Goal: Task Accomplishment & Management: Manage account settings

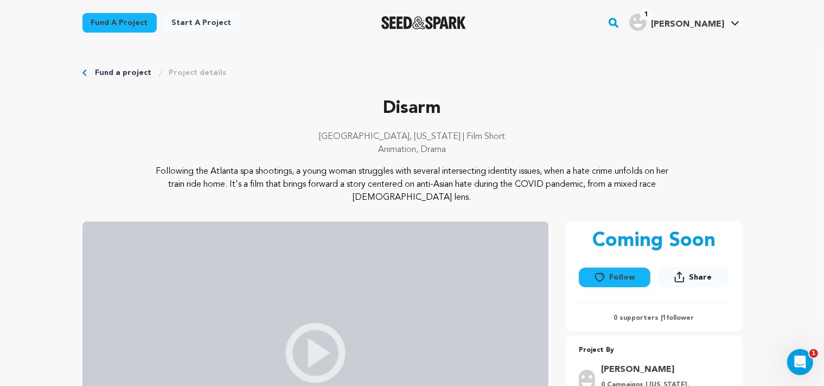
click at [678, 50] on link "My Projects" at bounding box center [703, 48] width 122 height 24
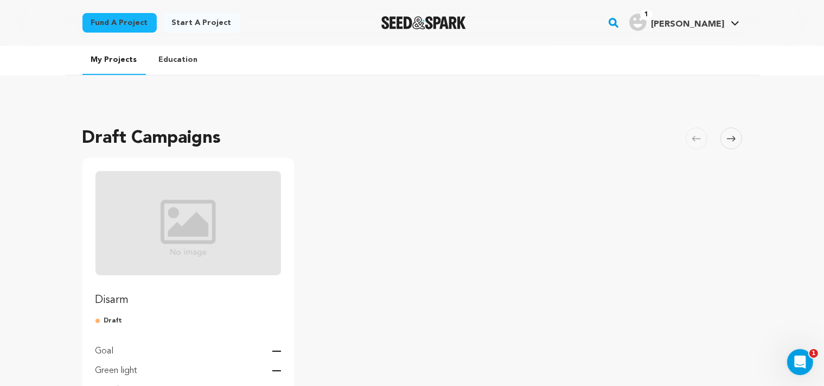
click at [110, 302] on p "Disarm" at bounding box center [189, 300] width 186 height 15
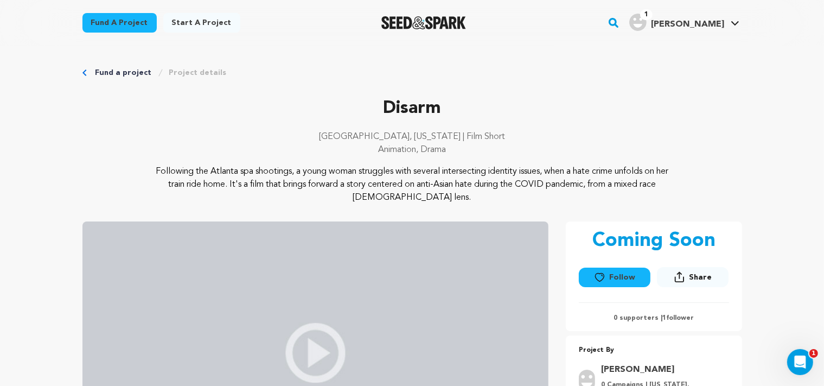
click at [111, 76] on link "Fund a project" at bounding box center [124, 72] width 56 height 11
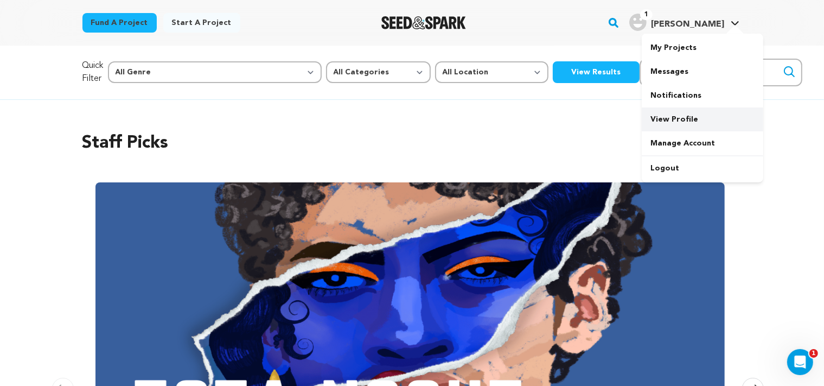
click at [674, 128] on link "View Profile" at bounding box center [703, 119] width 122 height 24
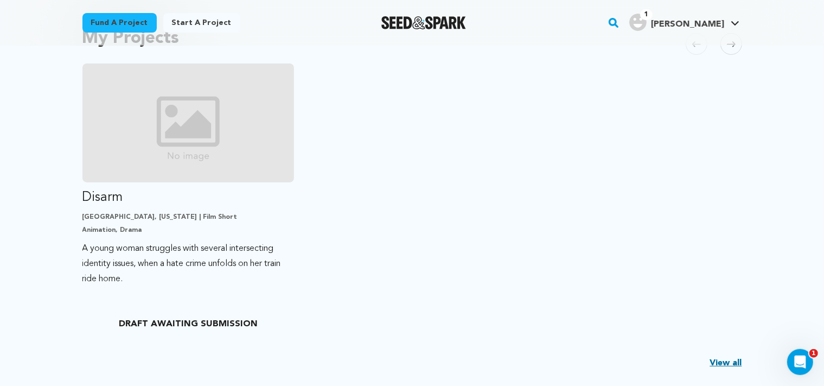
scroll to position [258, 0]
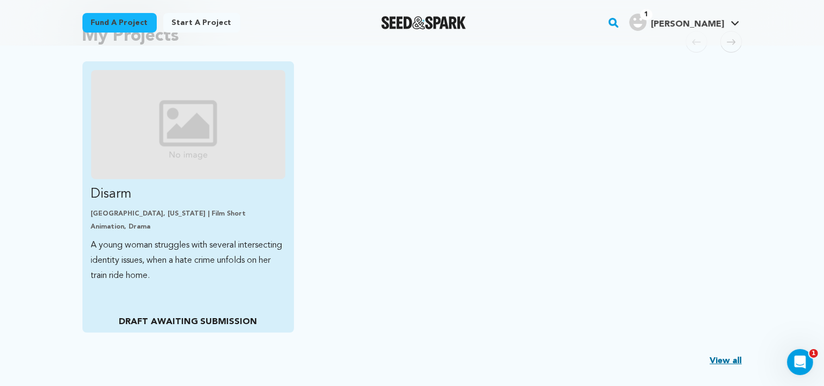
click at [143, 219] on div "[GEOGRAPHIC_DATA], [US_STATE] | Film Short Animation, Drama" at bounding box center [188, 221] width 195 height 22
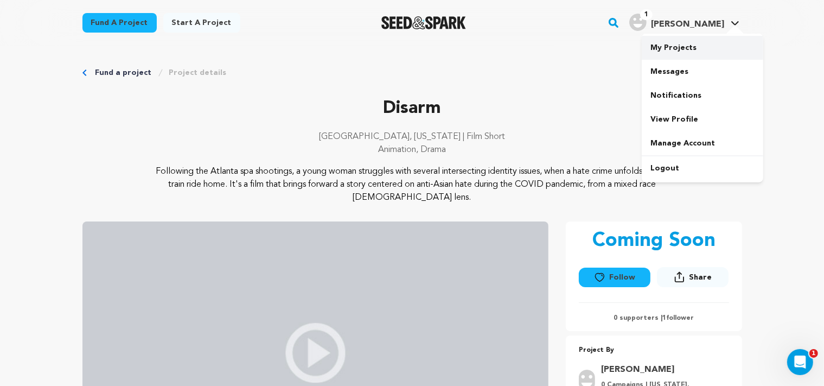
click at [669, 50] on link "My Projects" at bounding box center [703, 48] width 122 height 24
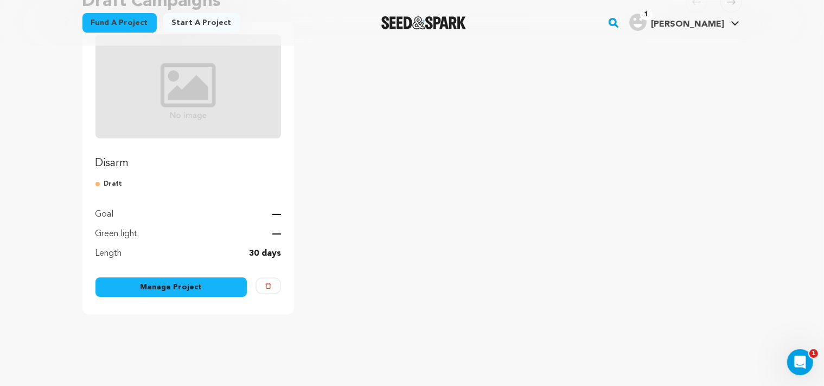
scroll to position [143, 0]
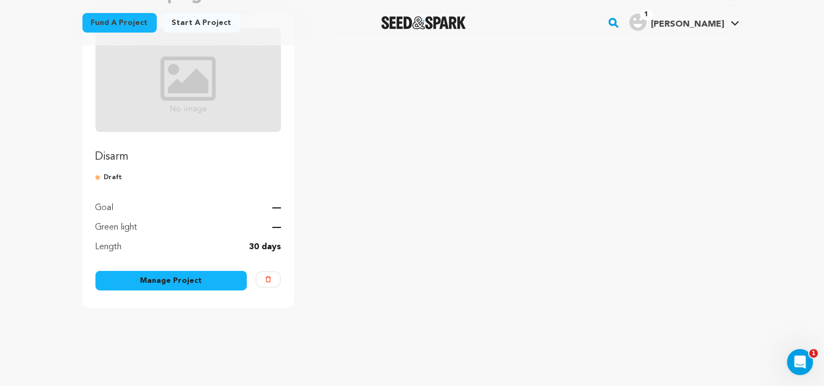
click at [132, 276] on link "Manage Project" at bounding box center [172, 281] width 152 height 20
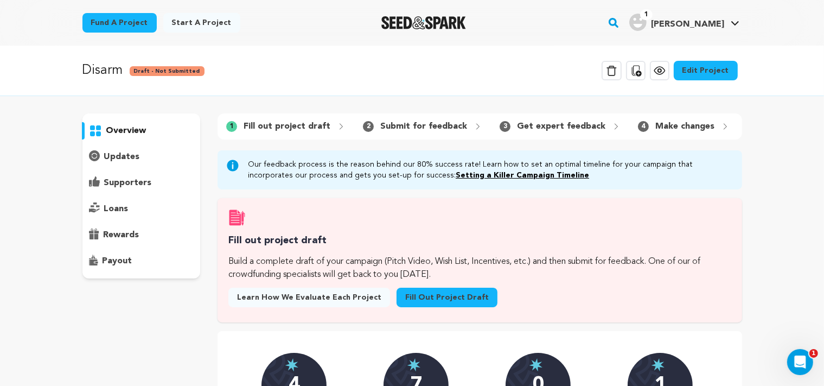
click at [52, 181] on div "Disarm Draft - Not Submitted Delete Campaign Copy public preview link View proj…" at bounding box center [412, 320] width 824 height 549
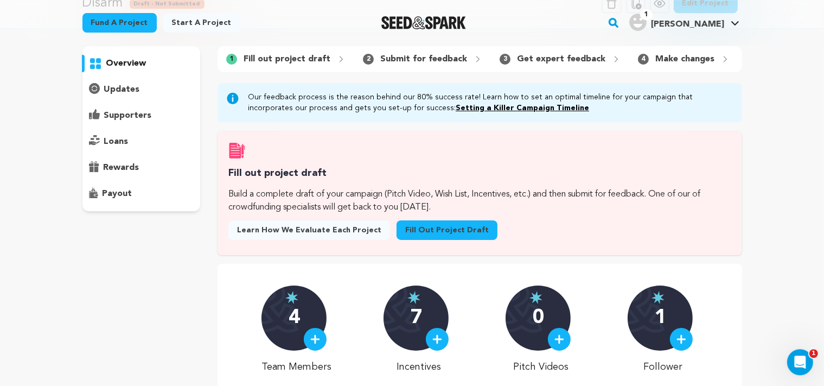
scroll to position [57, 0]
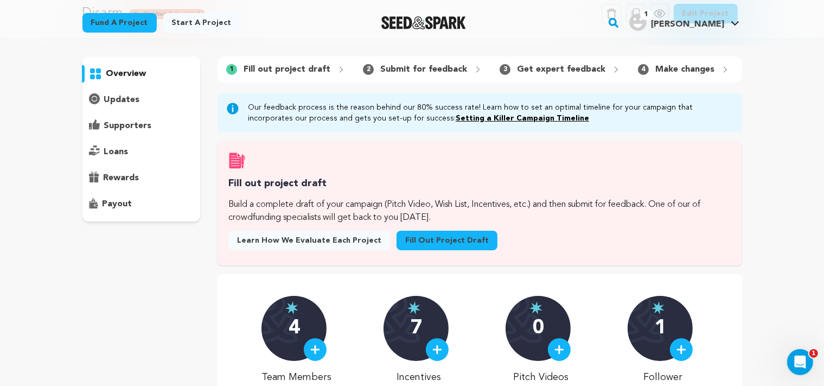
click at [405, 249] on link "Fill out project draft" at bounding box center [447, 241] width 101 height 20
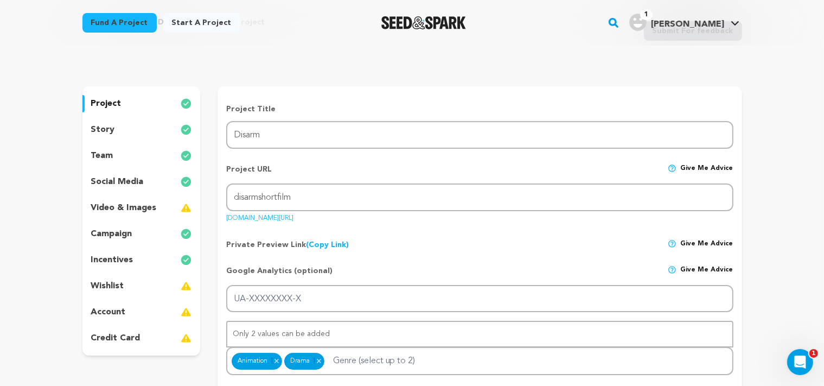
scroll to position [86, 0]
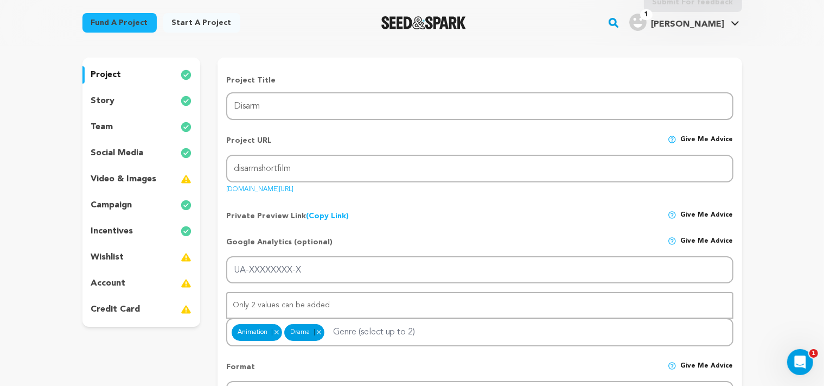
click at [120, 285] on p "account" at bounding box center [108, 283] width 35 height 13
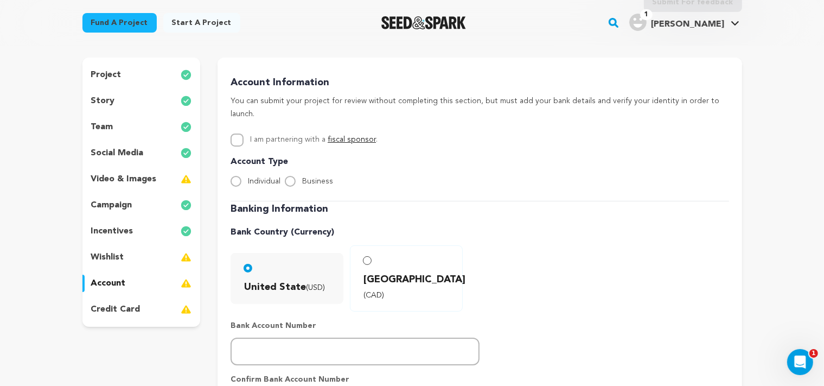
scroll to position [57, 0]
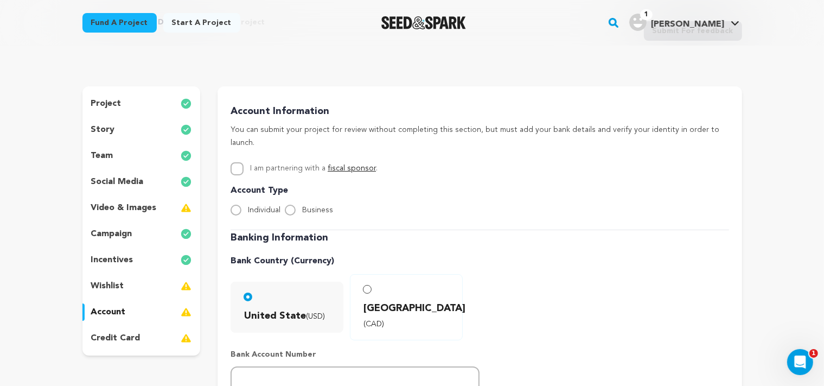
click at [111, 285] on p "wishlist" at bounding box center [107, 286] width 33 height 13
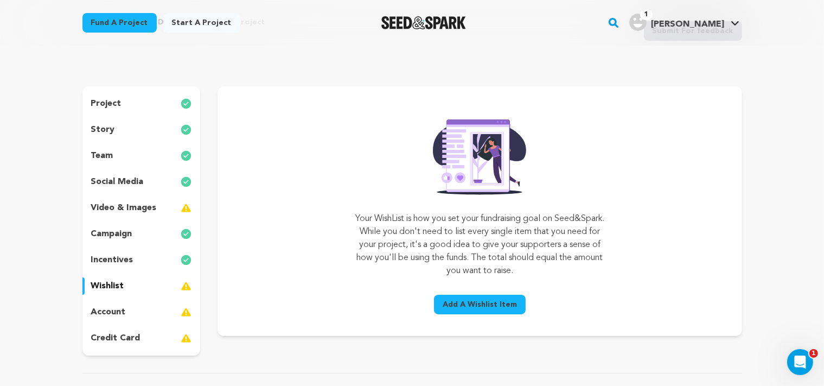
click at [109, 313] on p "account" at bounding box center [108, 312] width 35 height 13
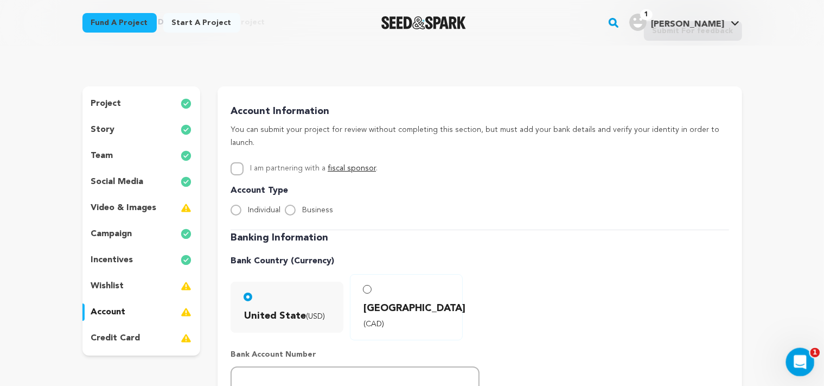
click at [804, 358] on icon "Open Intercom Messenger" at bounding box center [799, 361] width 18 height 18
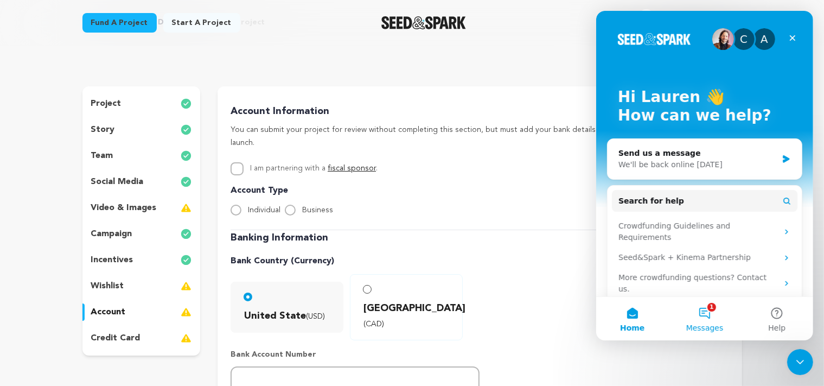
click at [710, 311] on button "1 Messages" at bounding box center [704, 318] width 72 height 43
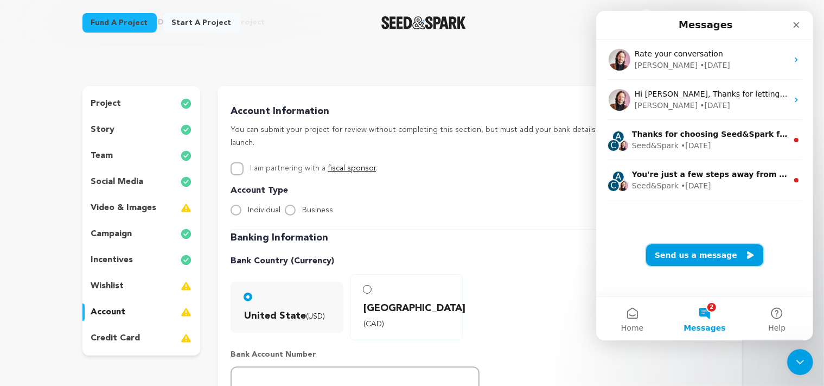
click at [711, 255] on button "Send us a message" at bounding box center [704, 255] width 117 height 22
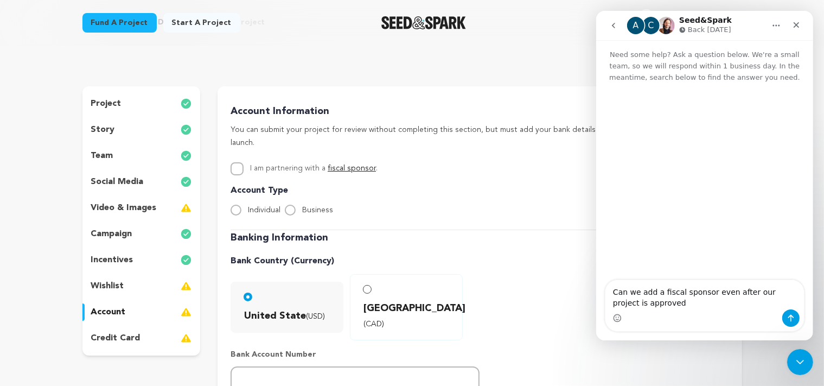
type textarea "Can we add a fiscal sponsor even after our project is approved?"
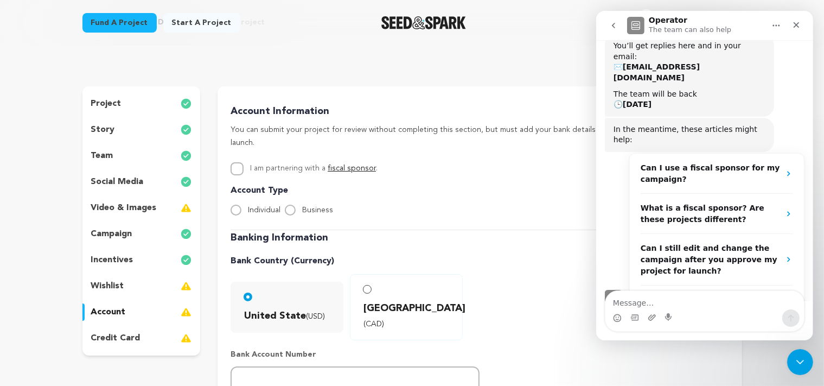
scroll to position [105, 0]
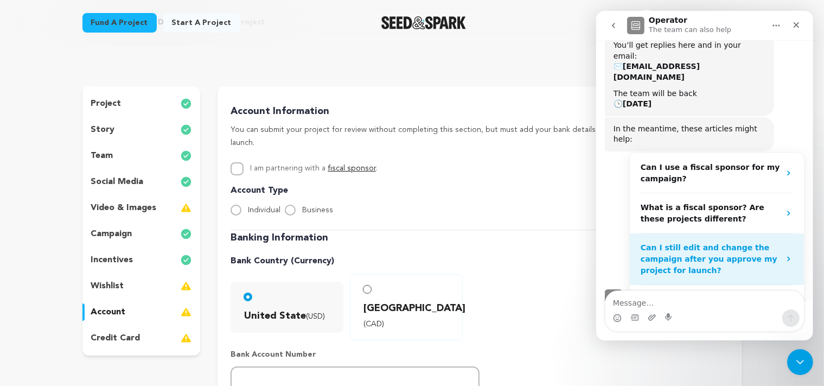
click at [784, 255] on icon "Operator says…" at bounding box center [788, 259] width 9 height 9
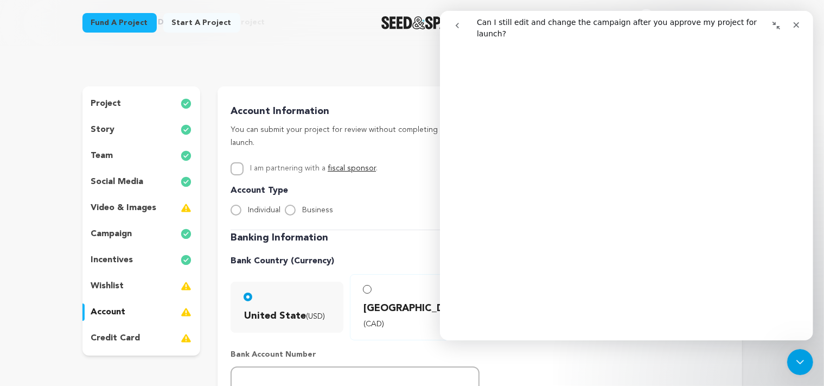
scroll to position [104, 0]
click at [800, 32] on div "Close" at bounding box center [796, 25] width 20 height 20
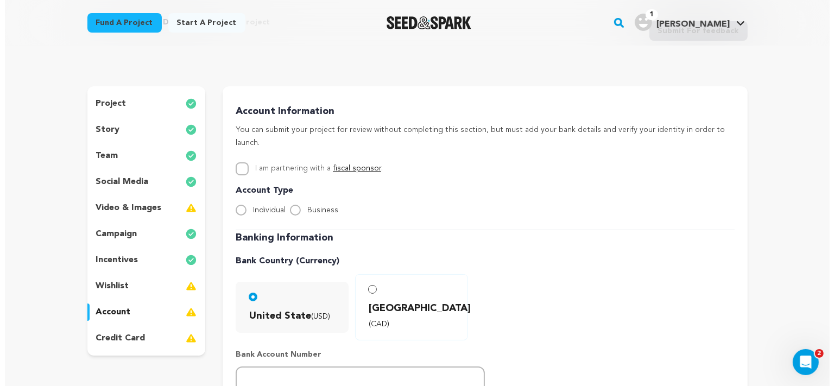
scroll to position [0, 0]
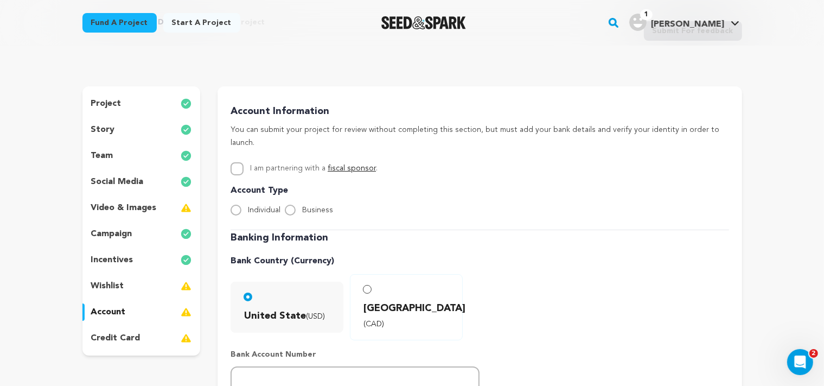
click at [102, 284] on p "wishlist" at bounding box center [107, 286] width 33 height 13
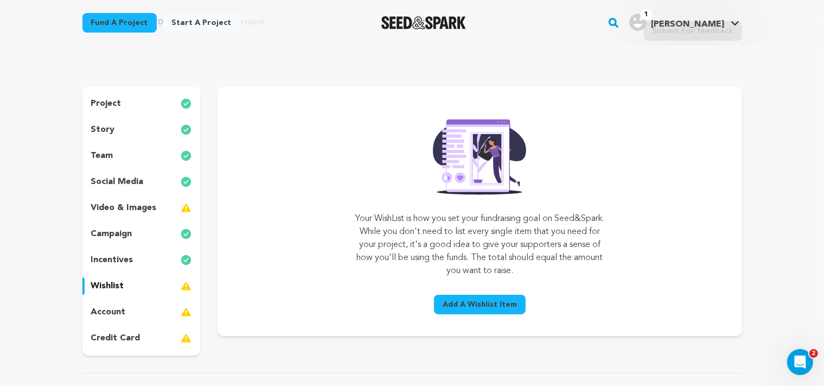
click at [472, 312] on button "Add A Wishlist Item" at bounding box center [480, 305] width 92 height 20
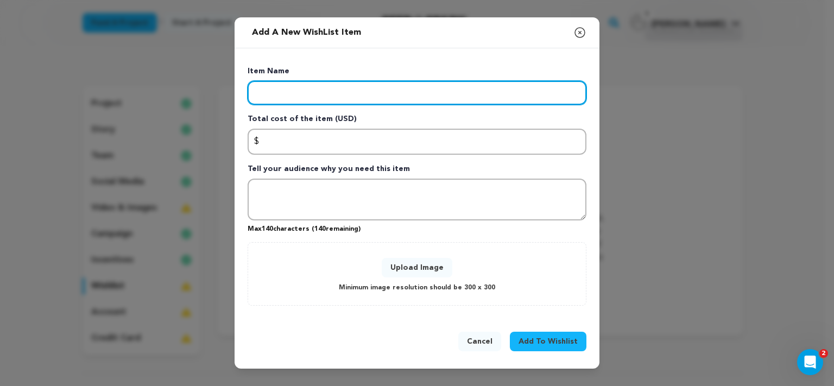
click at [287, 90] on input "Enter item name" at bounding box center [417, 93] width 339 height 24
type input "Cash Pledge"
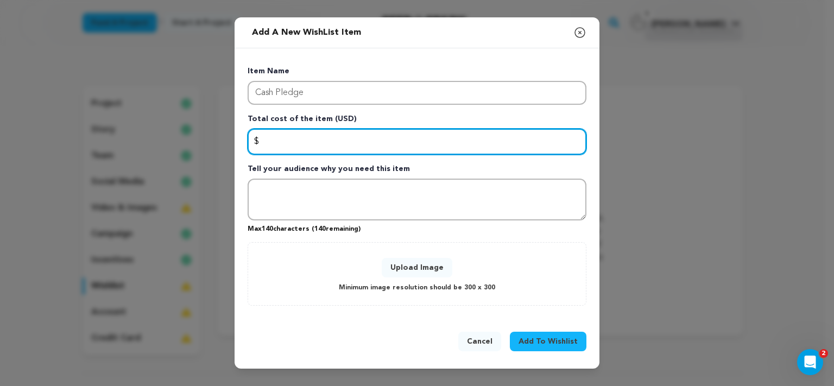
click at [274, 139] on input "Enter total cost of the item" at bounding box center [417, 142] width 339 height 26
type input "0"
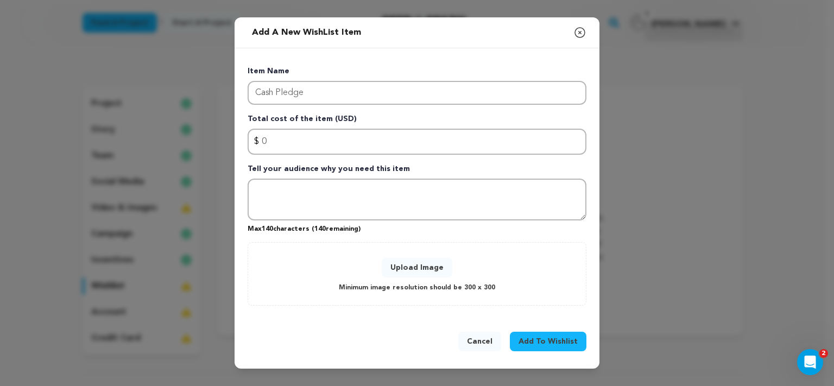
click at [552, 343] on span "Add To Wishlist" at bounding box center [547, 341] width 59 height 11
click at [482, 339] on button "Cancel" at bounding box center [479, 342] width 43 height 20
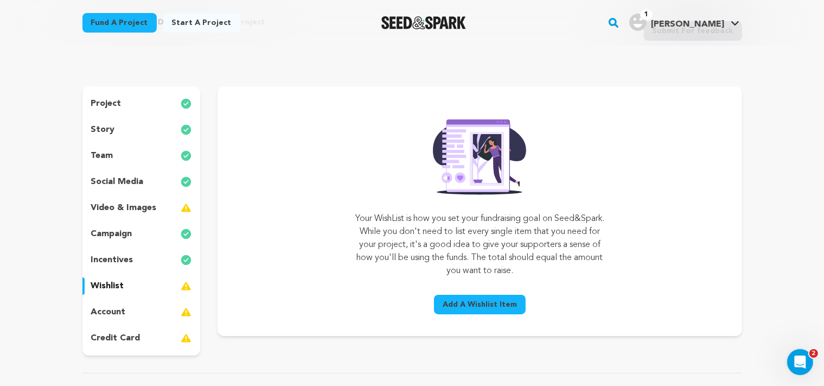
click at [456, 302] on span "Add A Wishlist Item" at bounding box center [480, 304] width 74 height 11
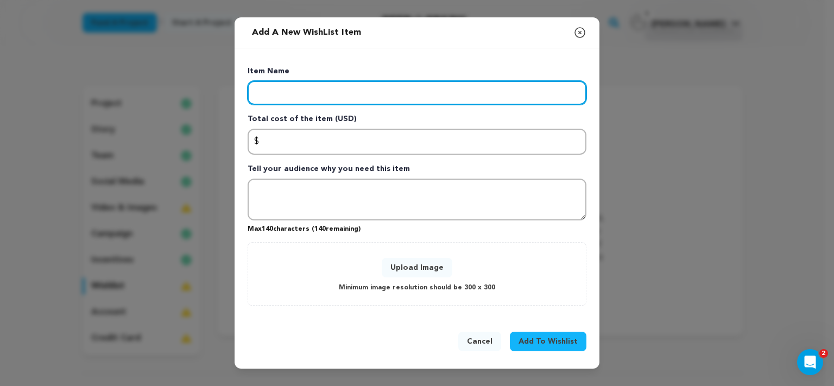
click at [289, 83] on input "Enter item name" at bounding box center [417, 93] width 339 height 24
type input "Animators"
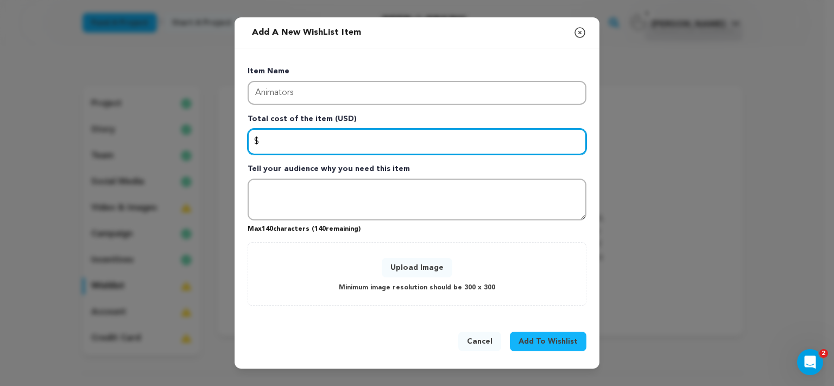
click at [290, 141] on input "Enter total cost of the item" at bounding box center [417, 142] width 339 height 26
type input "2000"
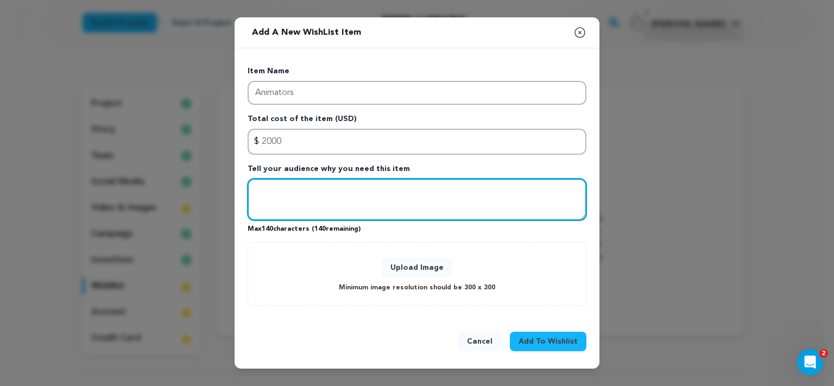
click at [275, 198] on textarea "Tell your audience why you need this item" at bounding box center [417, 200] width 339 height 42
type textarea "We want to compensate the very people who are bringing this film to life."
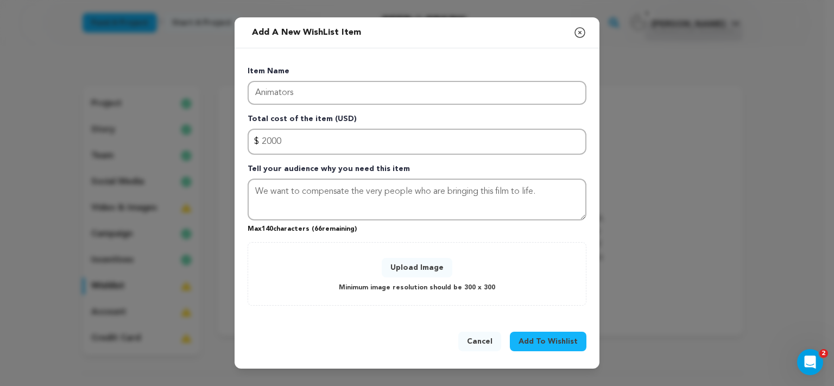
click at [420, 272] on button "Upload Image" at bounding box center [417, 268] width 71 height 20
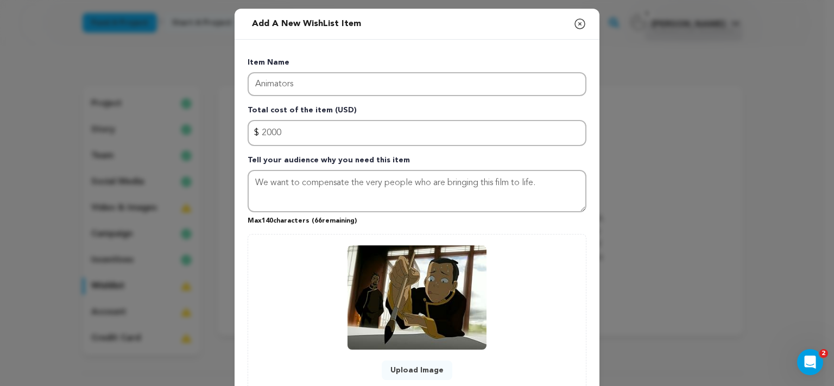
scroll to position [92, 0]
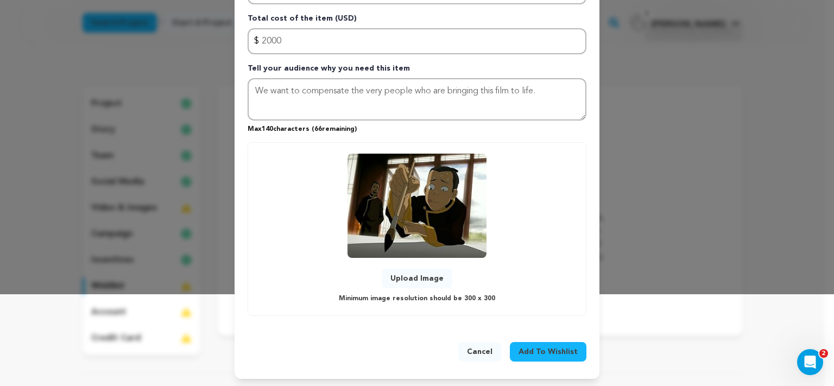
click at [538, 351] on span "Add To Wishlist" at bounding box center [547, 351] width 59 height 11
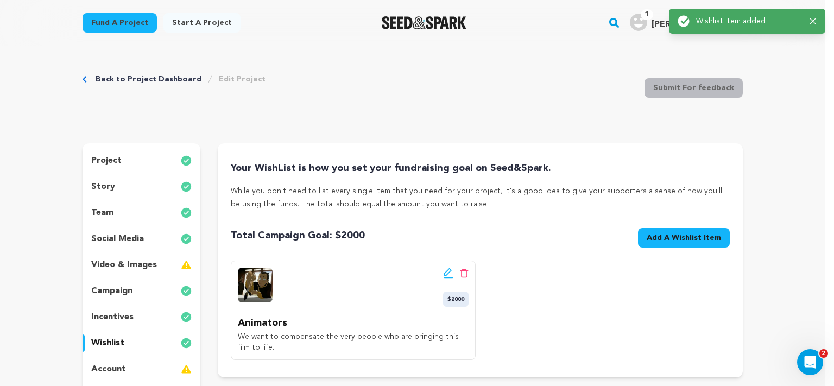
scroll to position [0, 0]
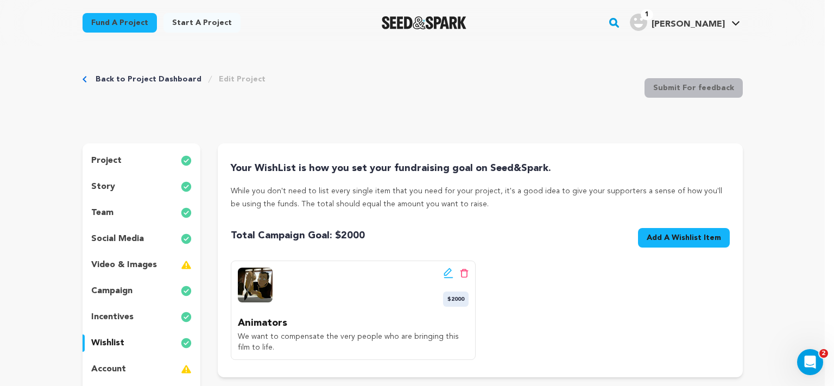
click at [658, 234] on span "Add A Wishlist Item" at bounding box center [683, 237] width 74 height 11
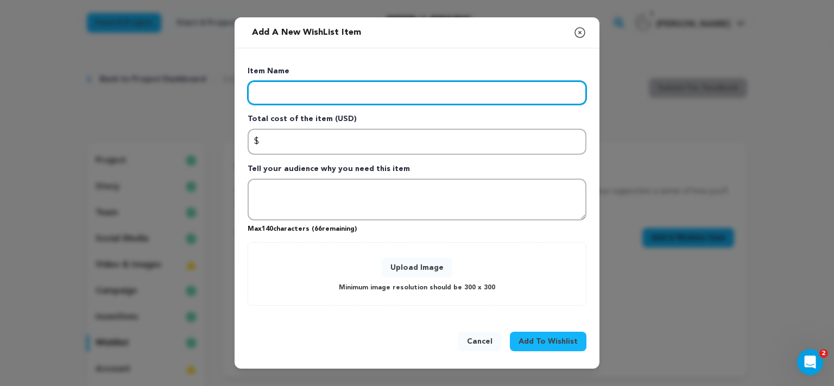
click at [402, 99] on input "Enter item name" at bounding box center [417, 93] width 339 height 24
type input "PreViz"
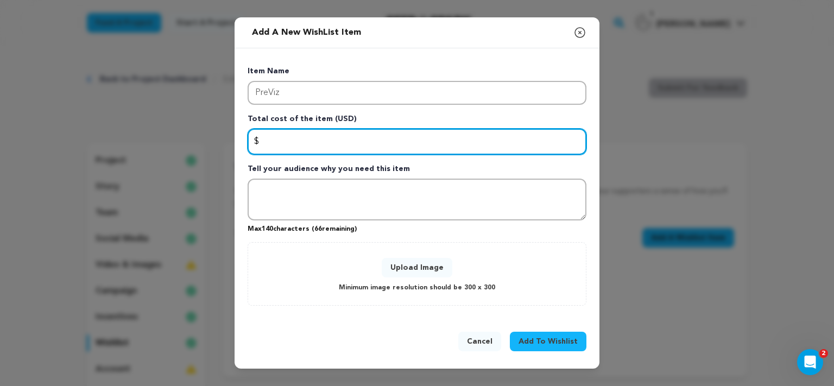
click at [341, 152] on input "Enter total cost of the item" at bounding box center [417, 142] width 339 height 26
type input "1000"
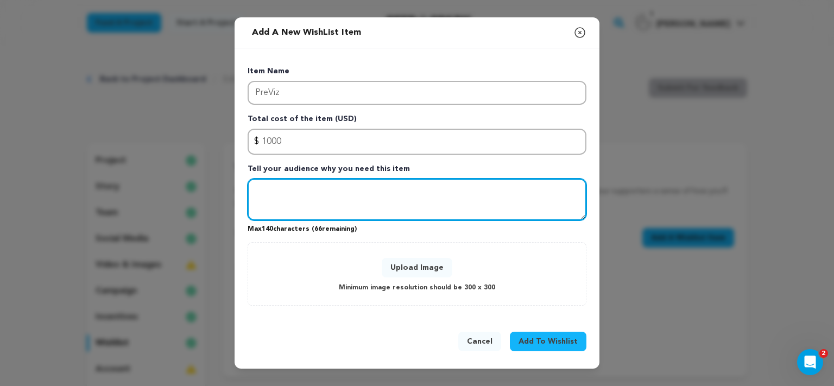
click at [257, 196] on textarea "Tell your audience why you need this item" at bounding box center [417, 200] width 339 height 42
type textarea "This film doesn't visualize itself!"
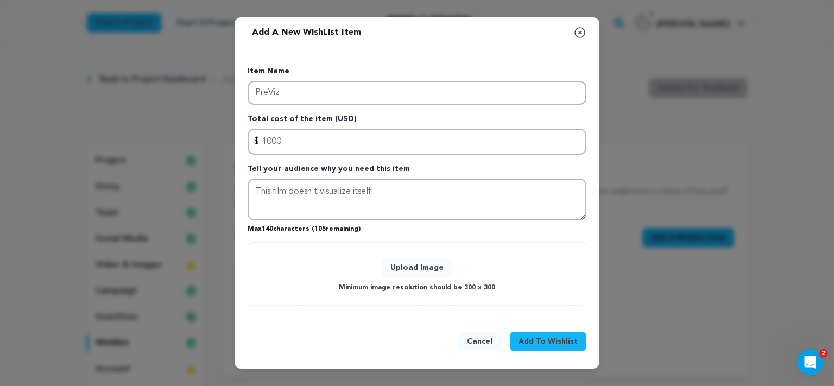
click at [399, 274] on button "Upload Image" at bounding box center [417, 268] width 71 height 20
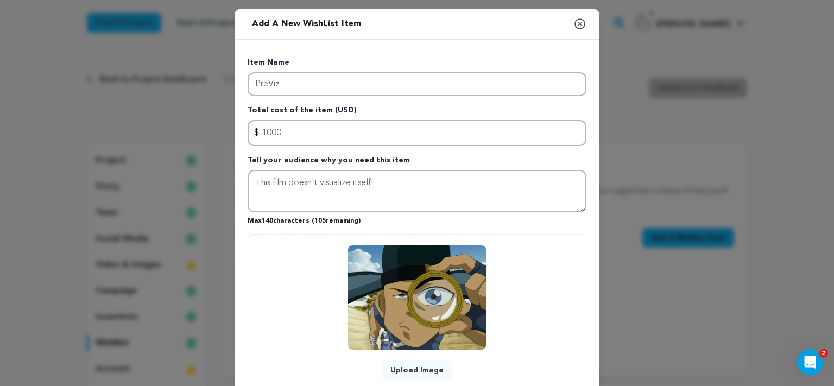
scroll to position [92, 0]
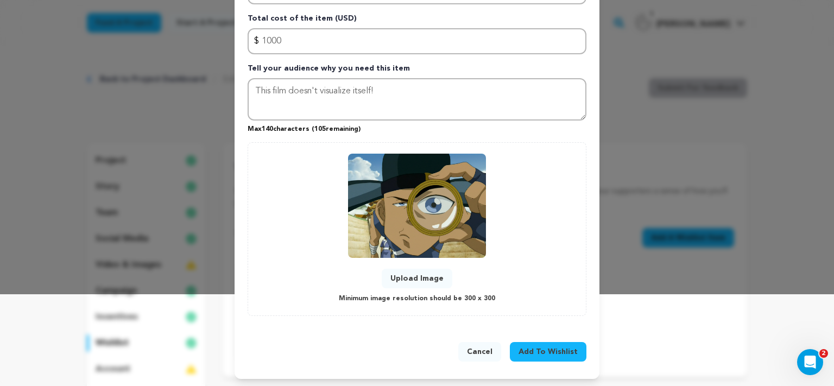
click at [525, 348] on span "Add To Wishlist" at bounding box center [547, 351] width 59 height 11
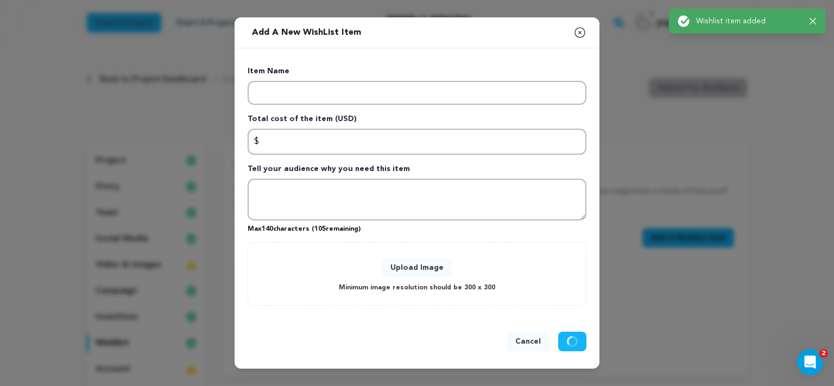
scroll to position [0, 0]
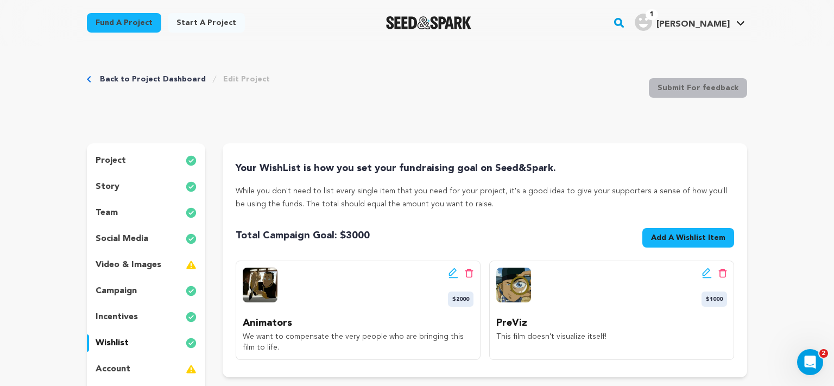
click at [668, 231] on button "Add A Wishlist Item New Wishlist Item" at bounding box center [688, 238] width 92 height 20
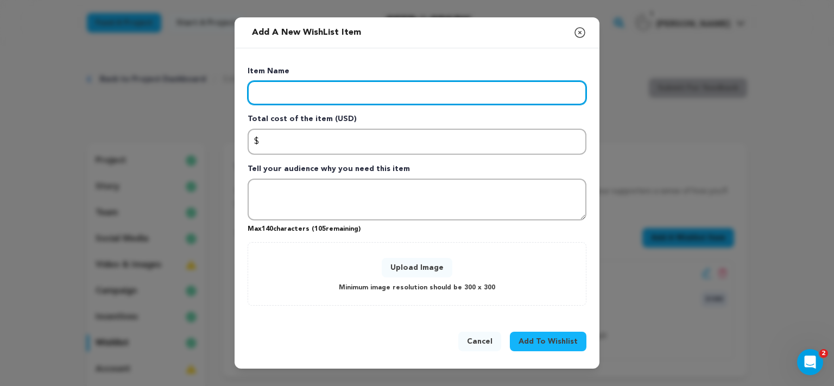
click at [350, 98] on input "Enter item name" at bounding box center [417, 93] width 339 height 24
type input "Crew"
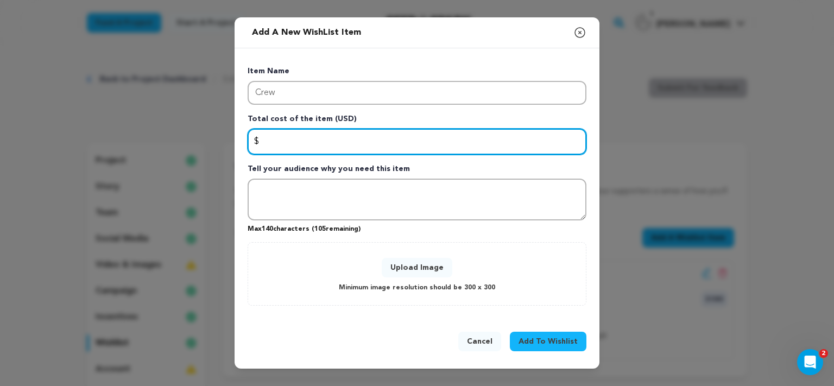
click at [325, 141] on input "Enter total cost of the item" at bounding box center [417, 142] width 339 height 26
type input "3000"
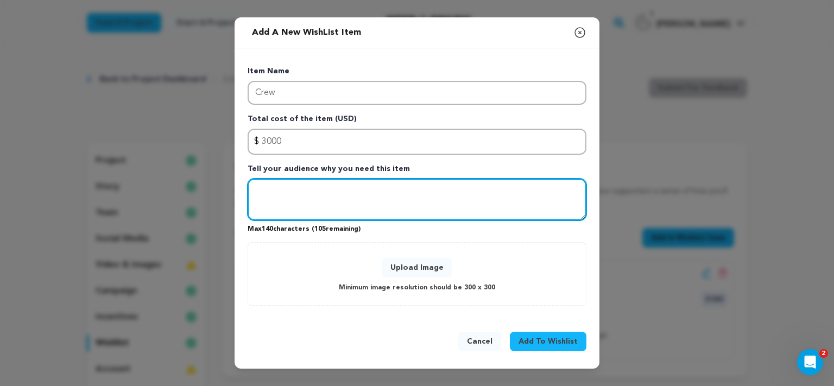
click at [287, 193] on textarea "Tell your audience why you need this item" at bounding box center [417, 200] width 339 height 42
type textarea "The crew needs to be compensated for all the work they're doing."
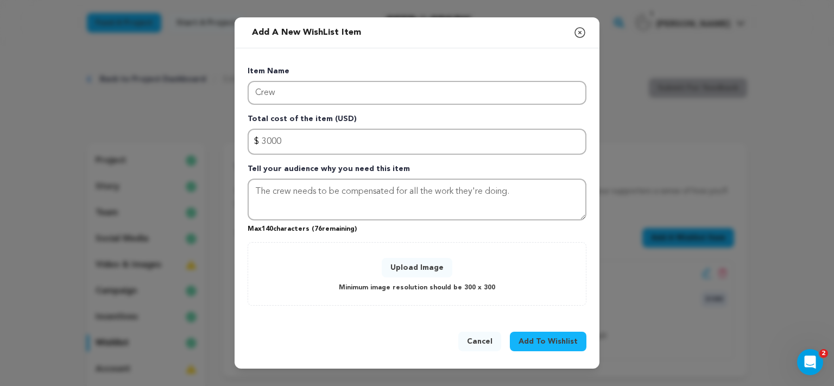
click at [431, 268] on button "Upload Image" at bounding box center [417, 268] width 71 height 20
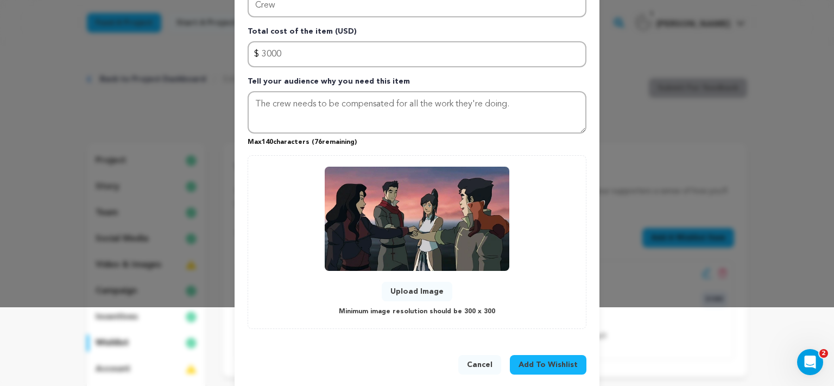
scroll to position [80, 0]
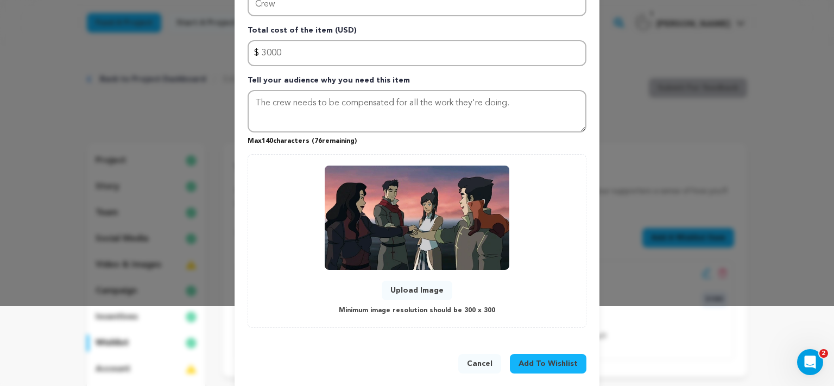
click at [532, 358] on span "Add To Wishlist" at bounding box center [547, 363] width 59 height 11
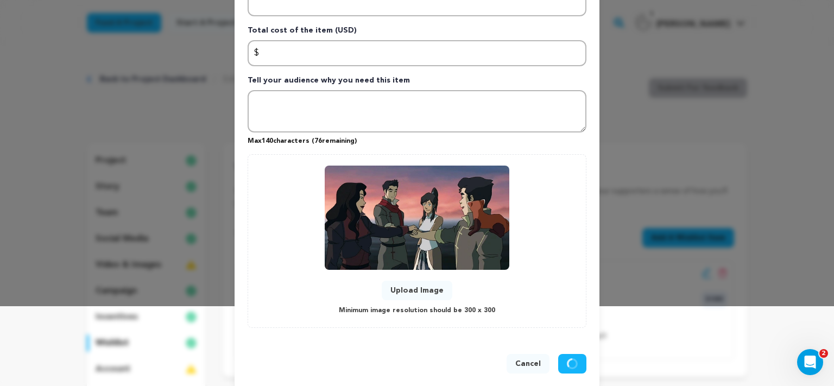
scroll to position [0, 0]
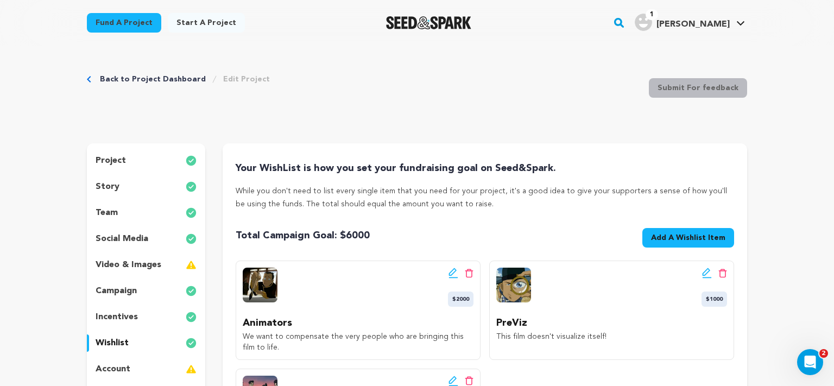
click at [657, 245] on button "Add A Wishlist Item New Wishlist Item" at bounding box center [688, 238] width 92 height 20
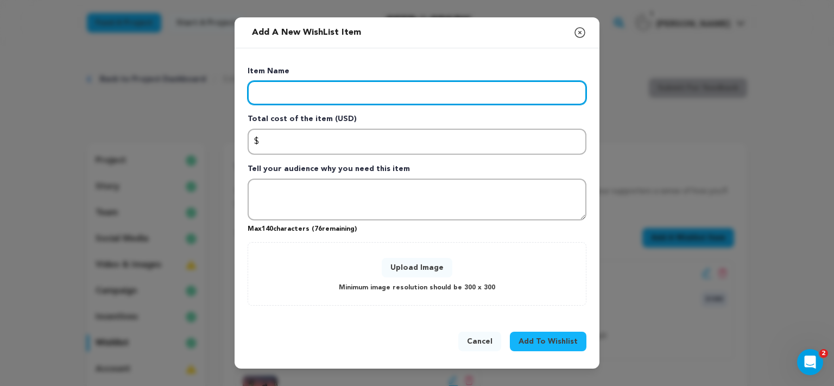
click at [414, 97] on input "Enter item name" at bounding box center [417, 93] width 339 height 24
type input "Festival Submissions"
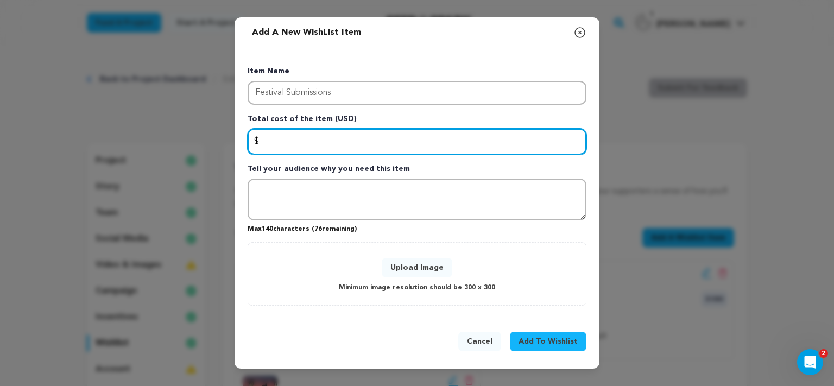
click at [283, 142] on input "Enter total cost of the item" at bounding box center [417, 142] width 339 height 26
type input "1000"
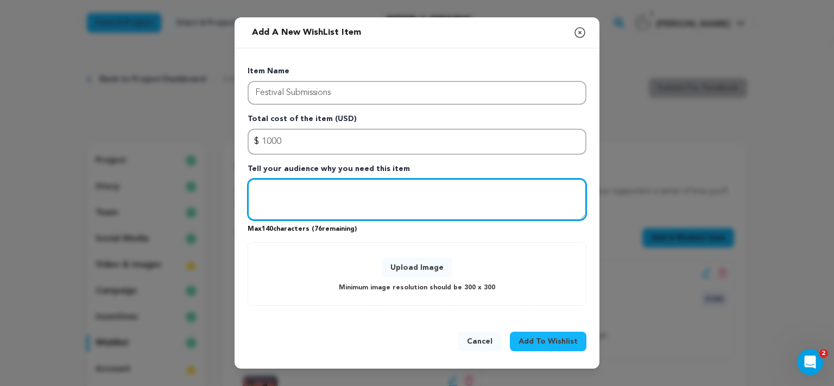
click at [275, 202] on textarea "Tell your audience why you need this item" at bounding box center [417, 200] width 339 height 42
type textarea "W"
type textarea "T"
type textarea "We are entering this film in the festival circuit next year, and those costs ar…"
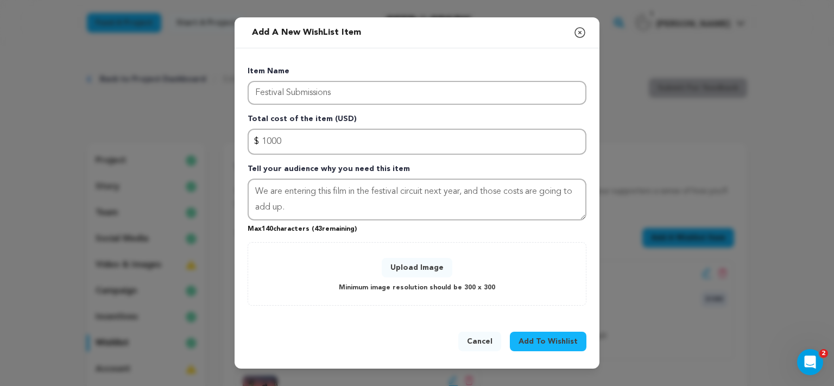
click at [417, 271] on button "Upload Image" at bounding box center [417, 268] width 71 height 20
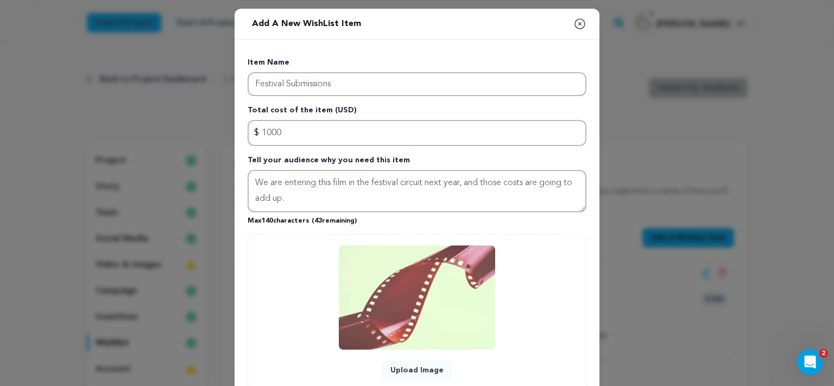
scroll to position [92, 0]
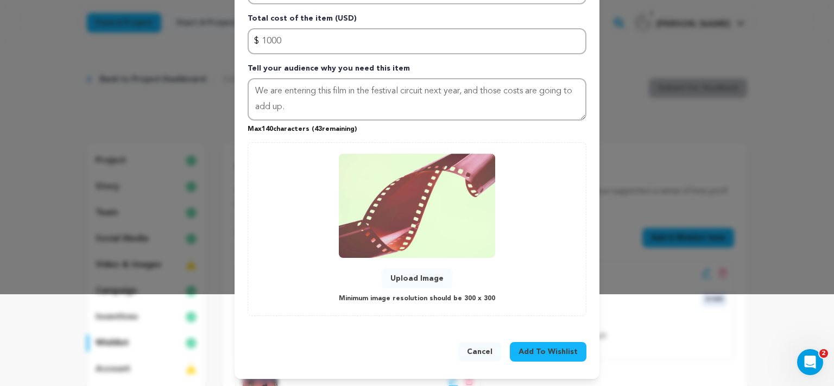
click at [535, 349] on span "Add To Wishlist" at bounding box center [547, 351] width 59 height 11
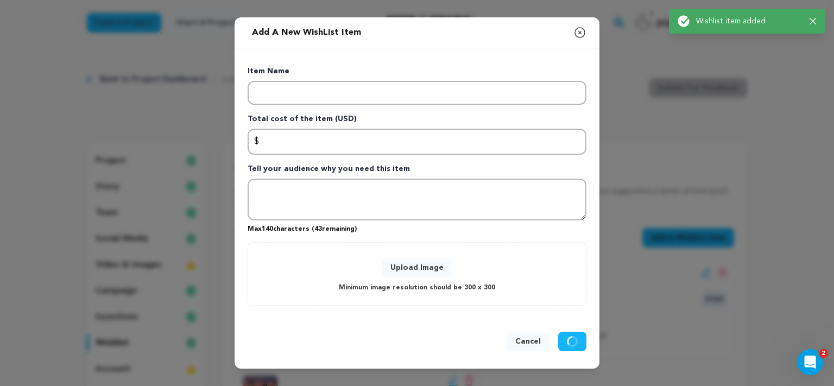
scroll to position [0, 0]
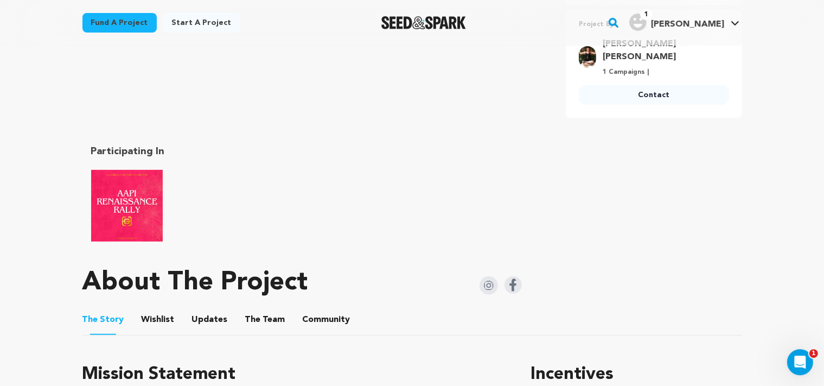
scroll to position [573, 0]
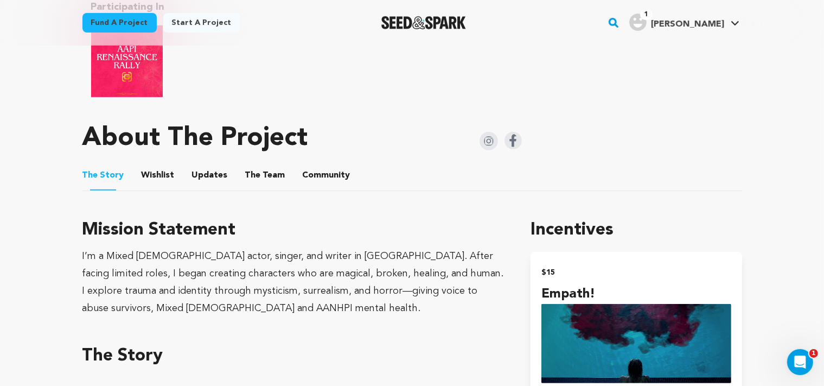
click at [160, 164] on button "Wishlist" at bounding box center [158, 177] width 26 height 26
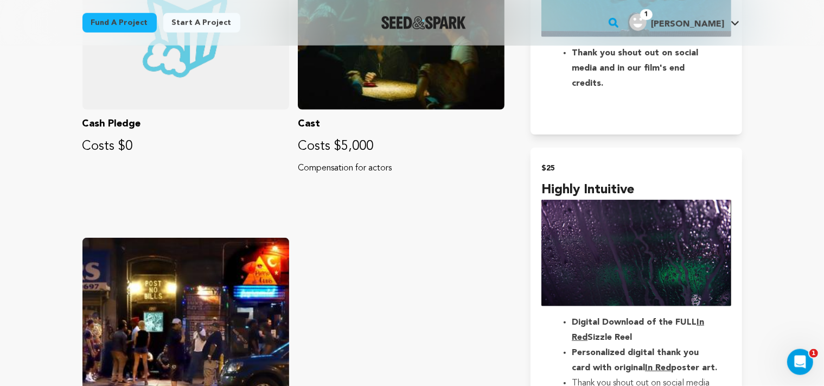
scroll to position [945, 0]
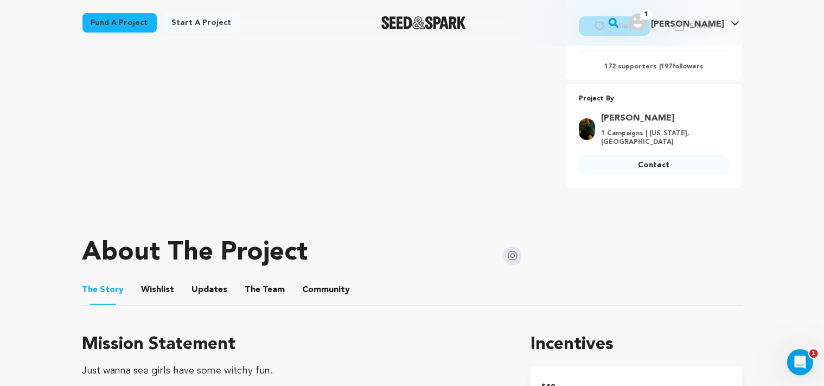
scroll to position [372, 0]
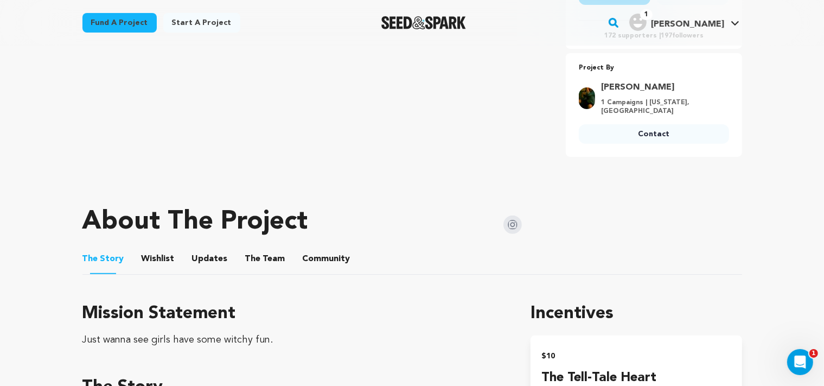
click at [215, 257] on button "Updates" at bounding box center [210, 261] width 26 height 26
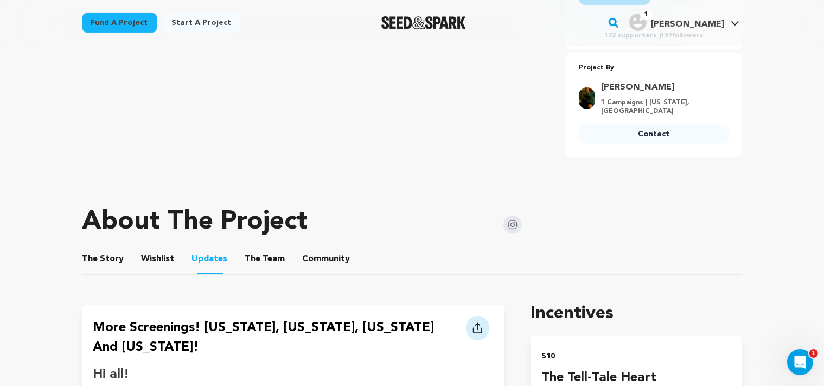
click at [158, 261] on button "Wishlist" at bounding box center [158, 261] width 26 height 26
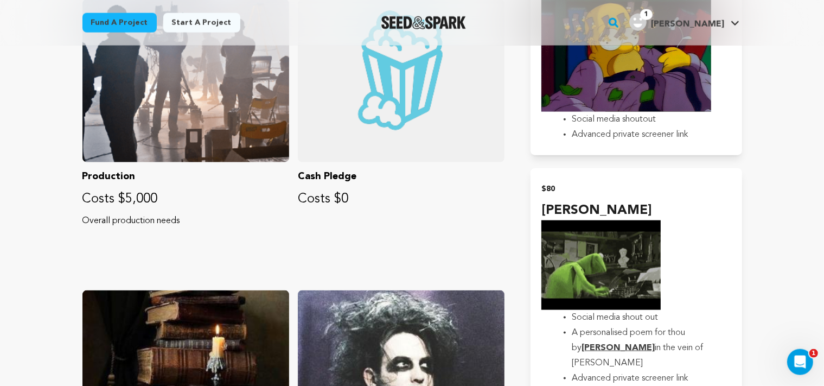
scroll to position [1324, 0]
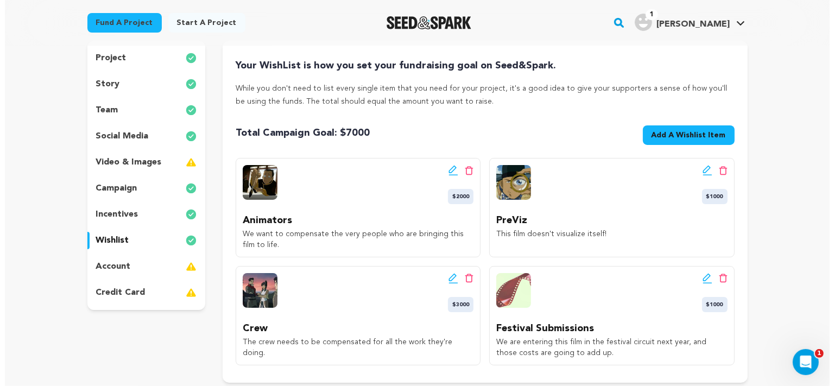
scroll to position [100, 0]
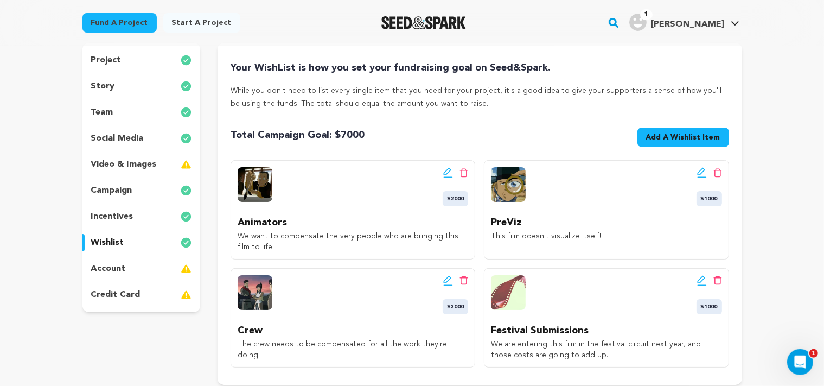
click at [444, 175] on icon at bounding box center [448, 172] width 10 height 11
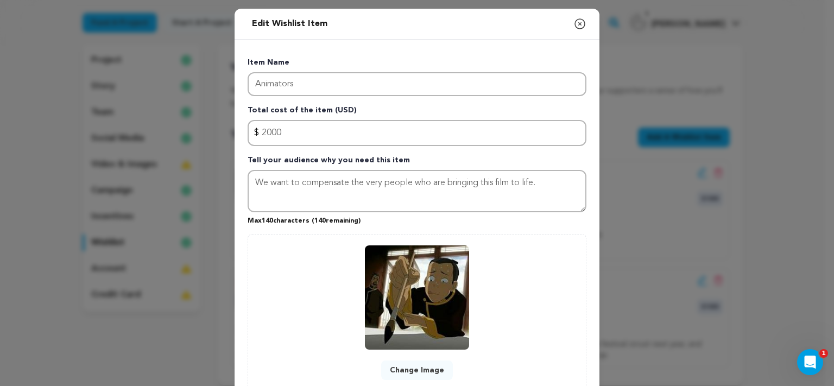
click at [411, 370] on button "Change Image" at bounding box center [417, 370] width 72 height 20
click at [408, 367] on button "Change Image" at bounding box center [417, 370] width 72 height 20
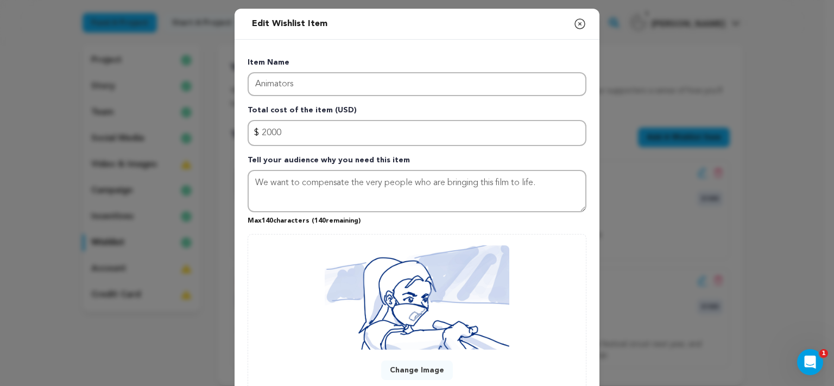
scroll to position [92, 0]
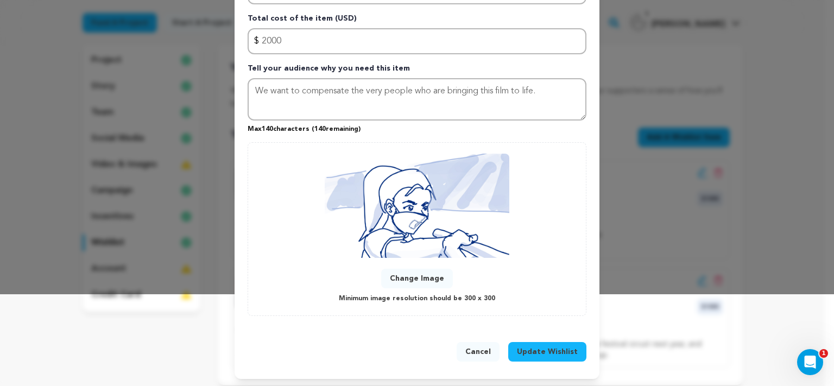
click at [547, 351] on span "Update Wishlist" at bounding box center [547, 351] width 61 height 11
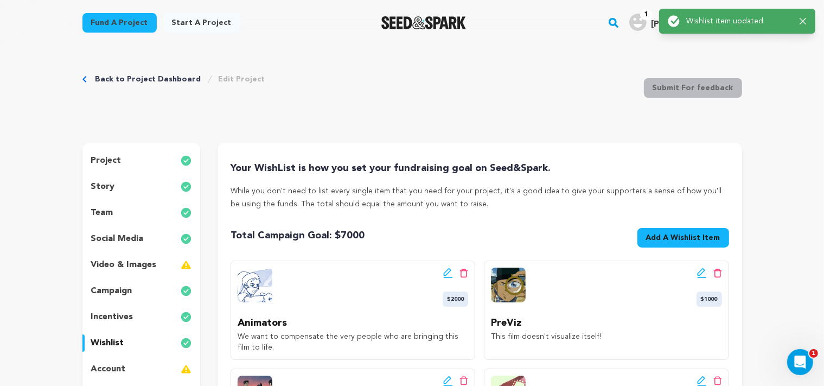
scroll to position [0, 0]
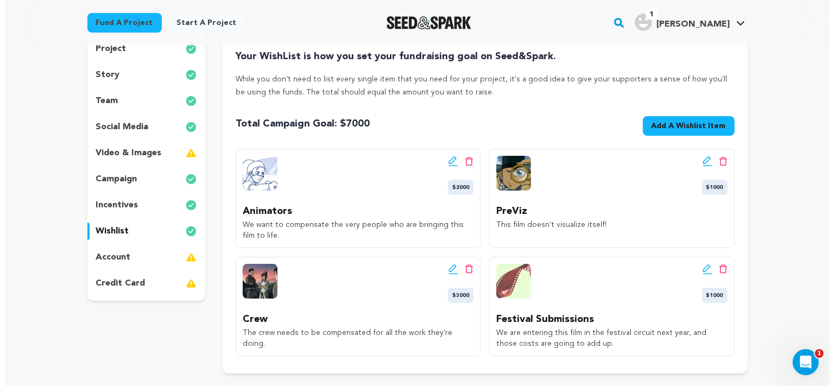
scroll to position [115, 0]
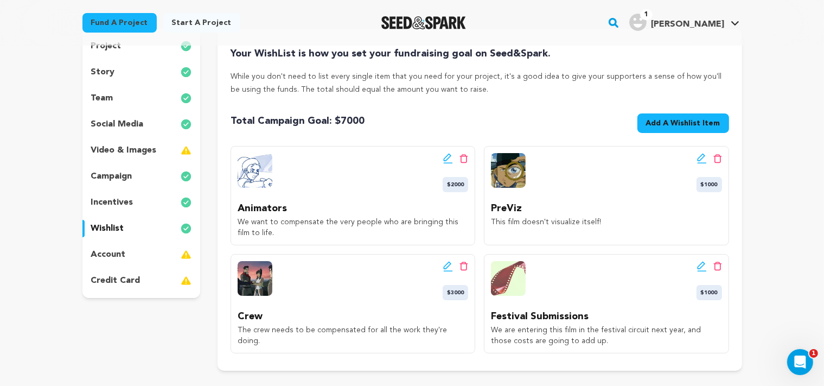
click at [700, 160] on icon at bounding box center [701, 158] width 8 height 8
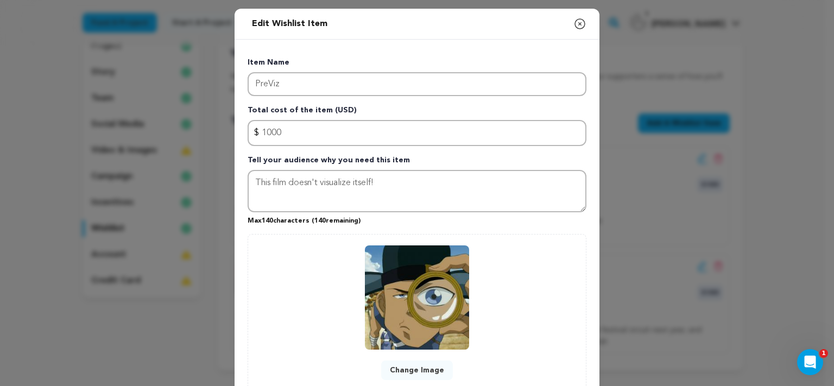
click at [403, 370] on button "Change Image" at bounding box center [417, 370] width 72 height 20
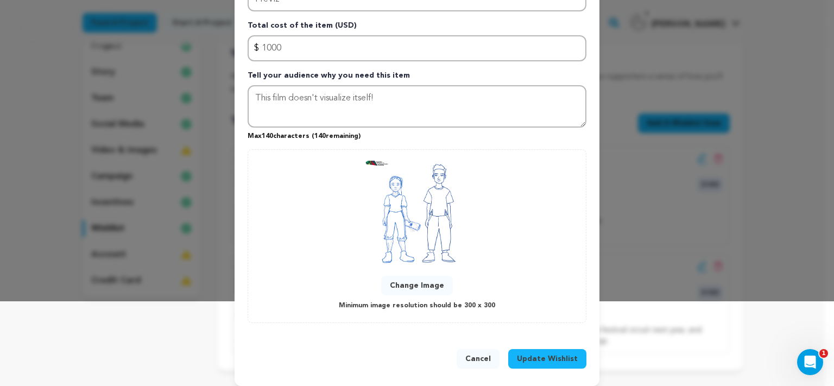
scroll to position [92, 0]
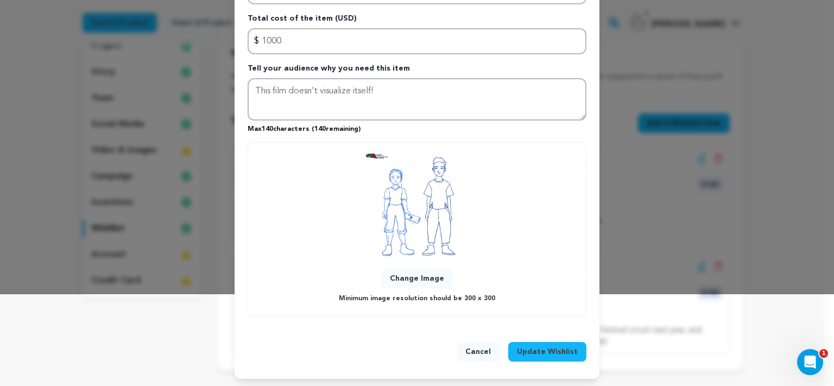
click at [543, 352] on span "Update Wishlist" at bounding box center [547, 351] width 61 height 11
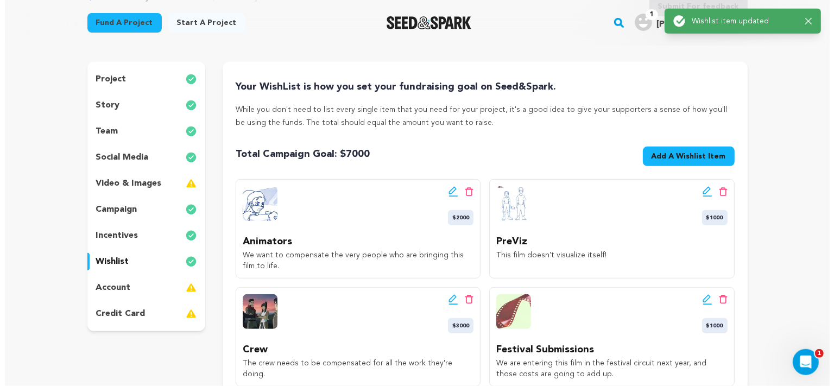
scroll to position [84, 0]
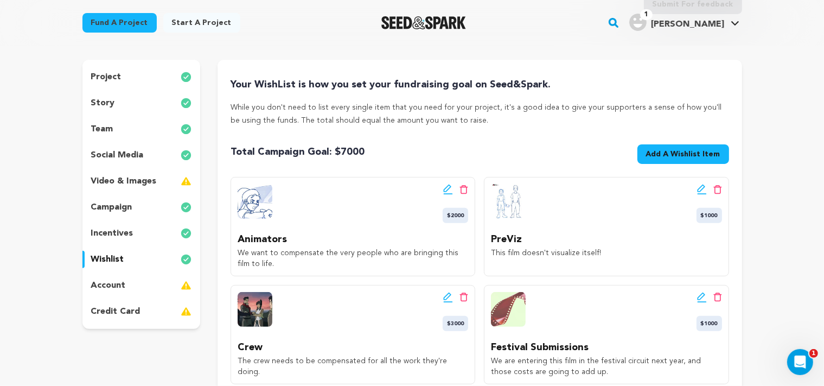
click at [446, 192] on icon at bounding box center [448, 189] width 10 height 11
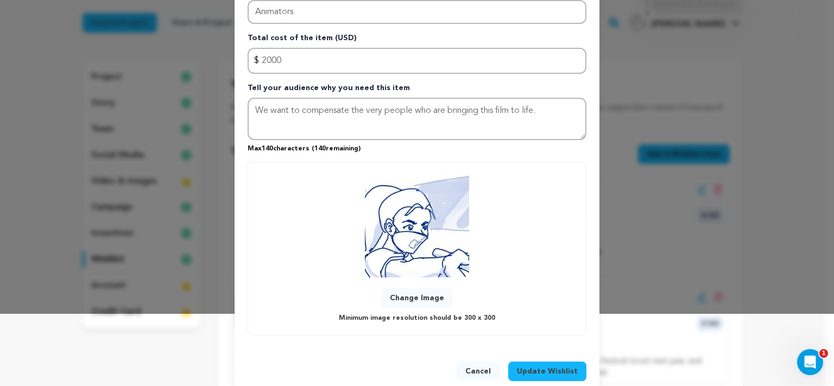
scroll to position [92, 0]
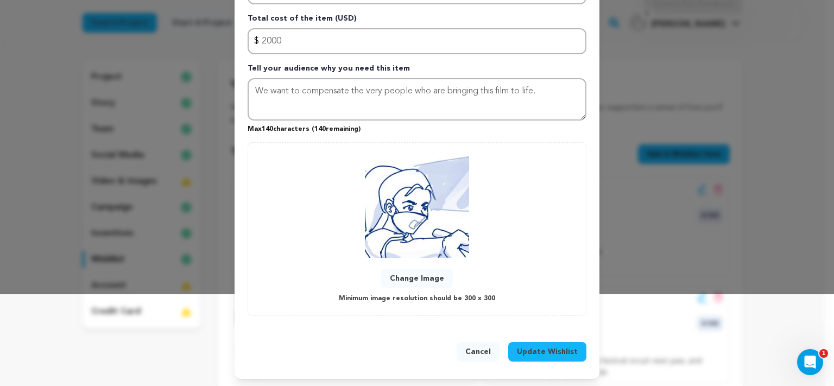
click at [413, 273] on button "Change Image" at bounding box center [417, 279] width 72 height 20
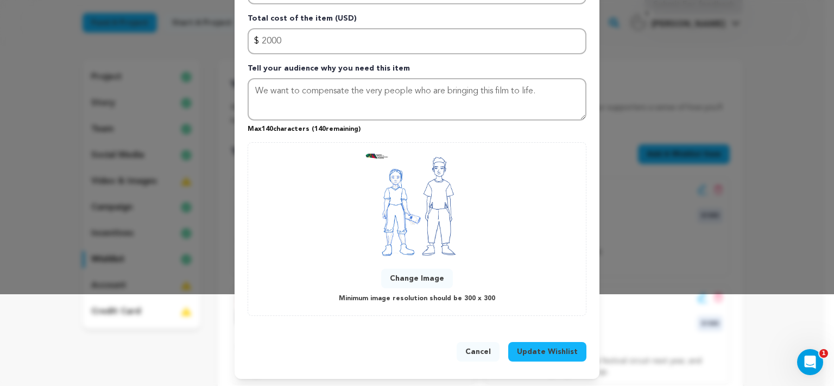
click at [561, 351] on span "Update Wishlist" at bounding box center [547, 351] width 61 height 11
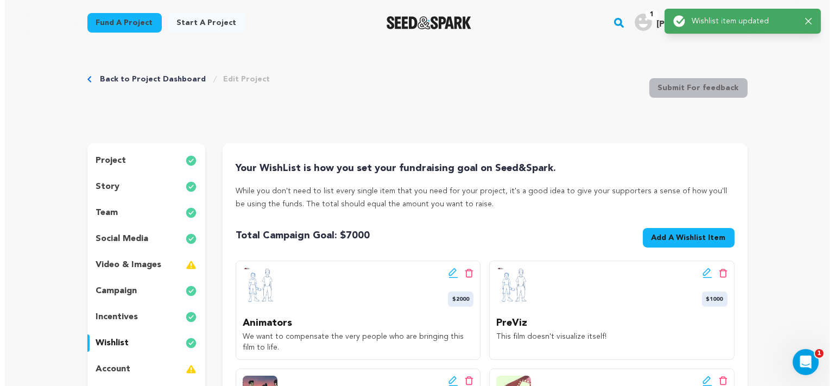
scroll to position [0, 0]
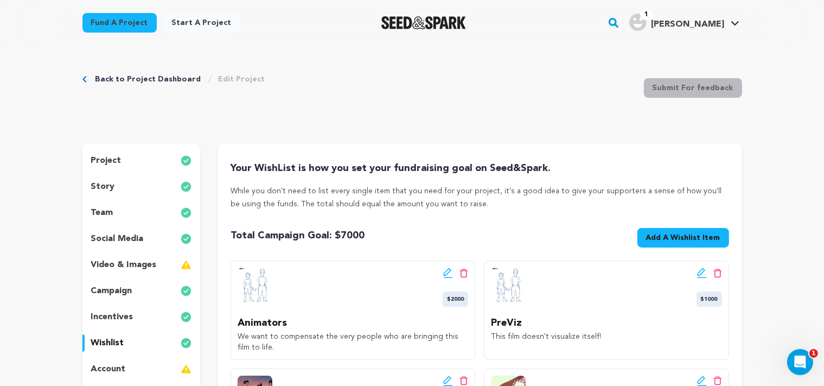
click at [700, 272] on icon at bounding box center [701, 272] width 8 height 8
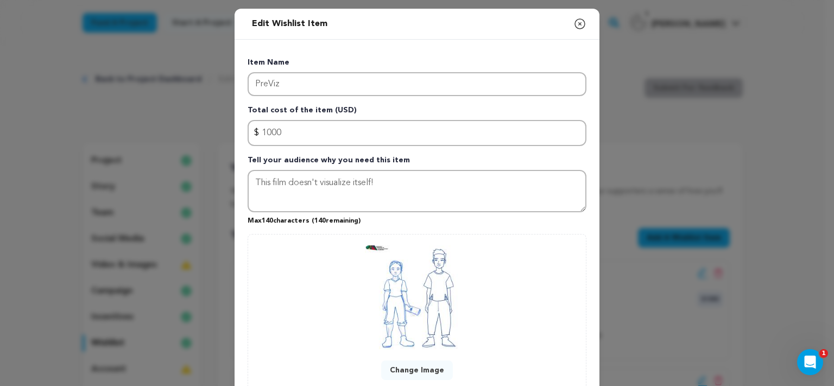
scroll to position [92, 0]
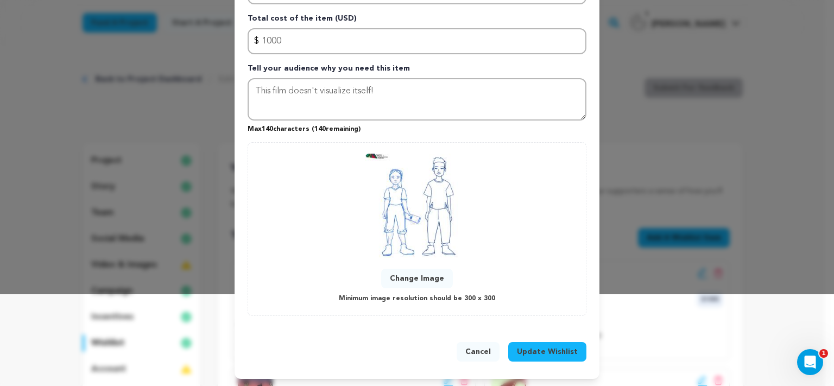
click at [420, 282] on button "Change Image" at bounding box center [417, 279] width 72 height 20
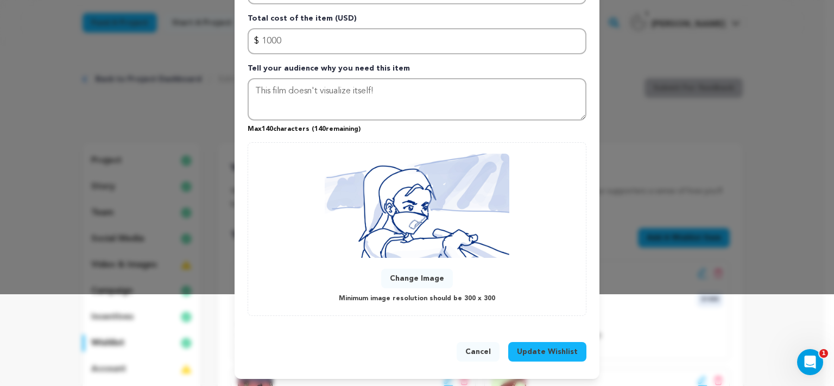
click at [548, 350] on span "Update Wishlist" at bounding box center [547, 351] width 61 height 11
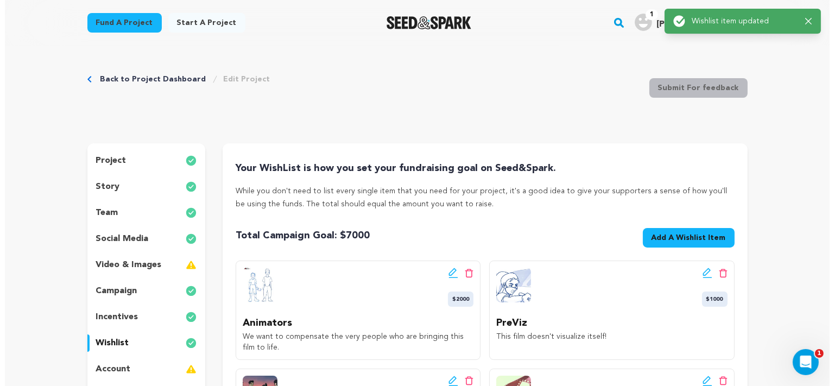
scroll to position [123, 0]
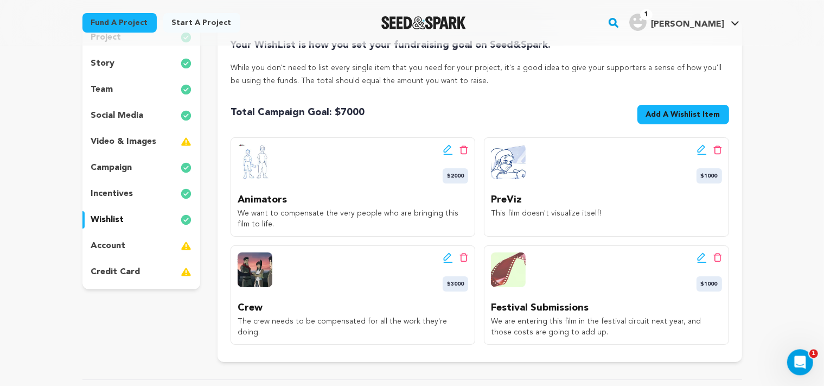
click at [690, 120] on button "Add A Wishlist Item New Wishlist Item" at bounding box center [684, 115] width 92 height 20
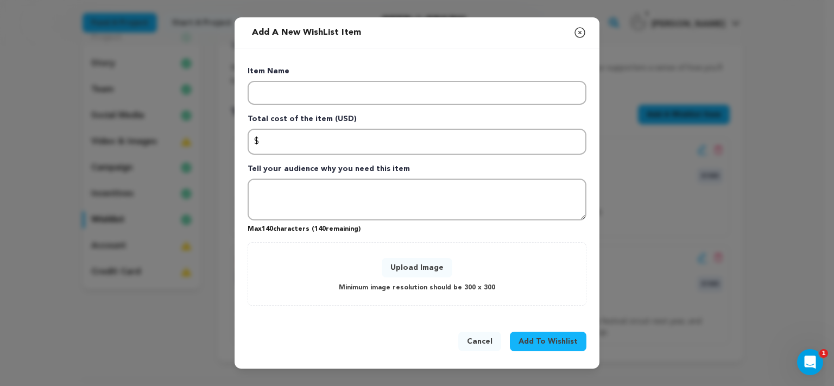
click at [580, 36] on icon "button" at bounding box center [579, 32] width 13 height 13
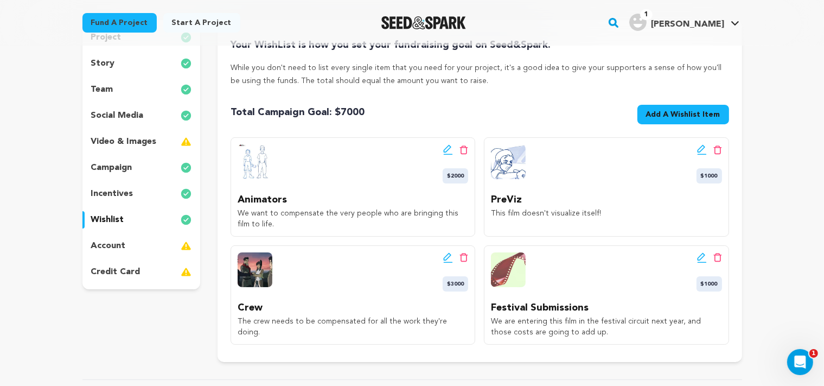
click at [682, 120] on button "Add A Wishlist Item New Wishlist Item" at bounding box center [684, 115] width 92 height 20
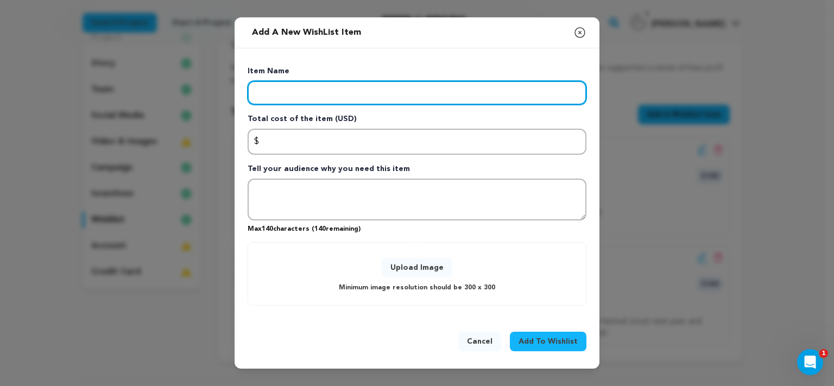
click at [411, 104] on input "Enter item name" at bounding box center [417, 93] width 339 height 24
type input "p"
type input "Production"
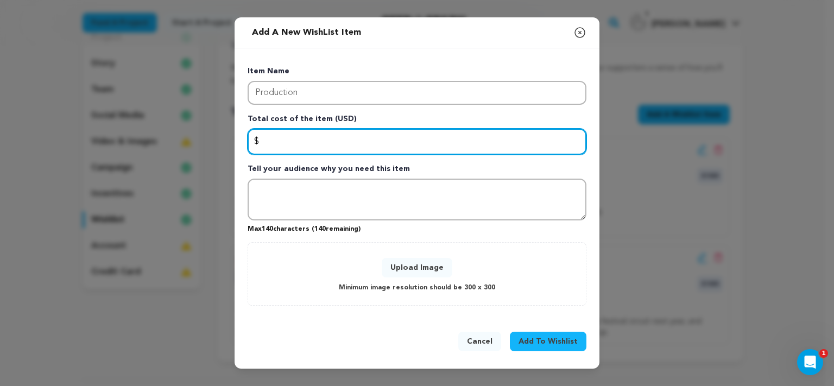
click at [282, 145] on input "Enter total cost of the item" at bounding box center [417, 142] width 339 height 26
type input "13000"
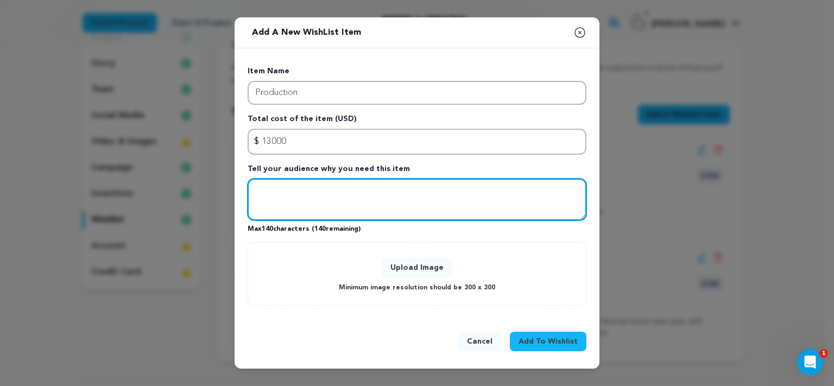
click at [265, 201] on textarea "Tell your audience why you need this item" at bounding box center [417, 200] width 339 height 42
type textarea "Overall production needs."
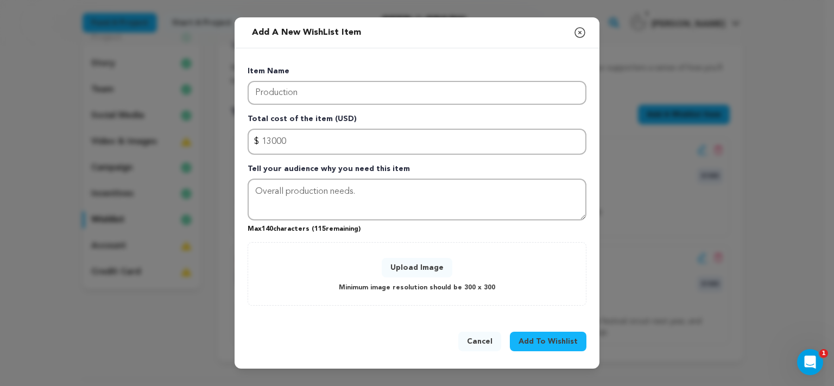
click at [397, 265] on button "Upload Image" at bounding box center [417, 268] width 71 height 20
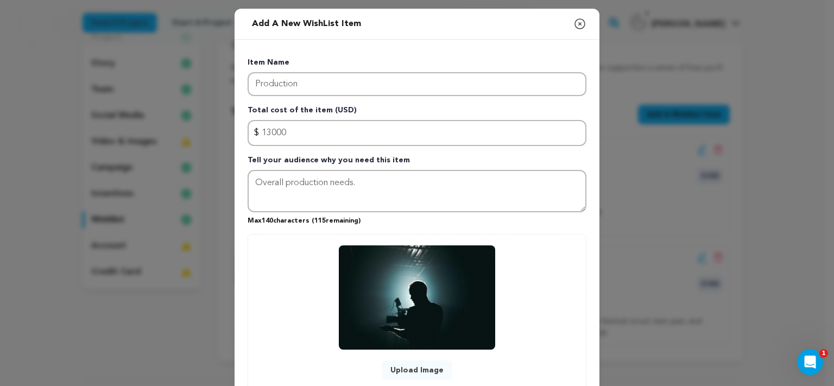
click at [269, 272] on div "Upload Image Minimum image resolution should be 300 x 300" at bounding box center [417, 320] width 316 height 151
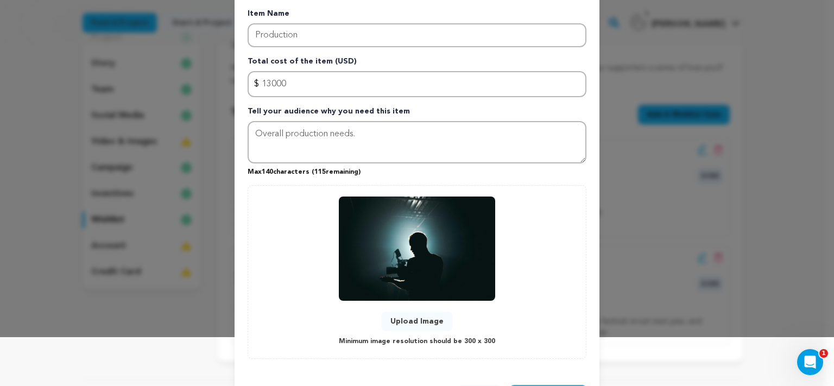
scroll to position [92, 0]
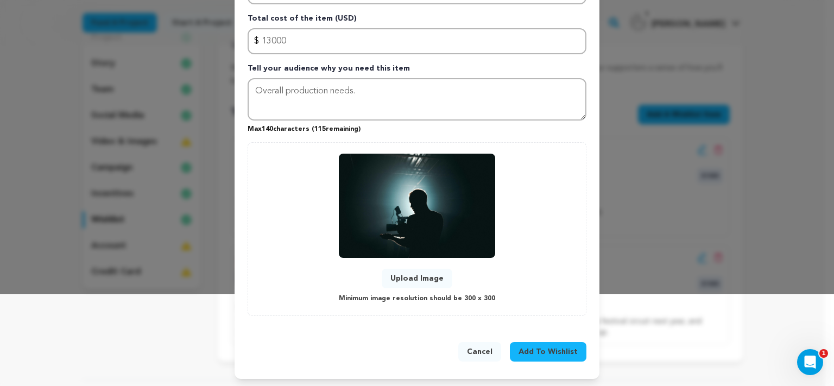
click at [537, 347] on span "Add To Wishlist" at bounding box center [547, 351] width 59 height 11
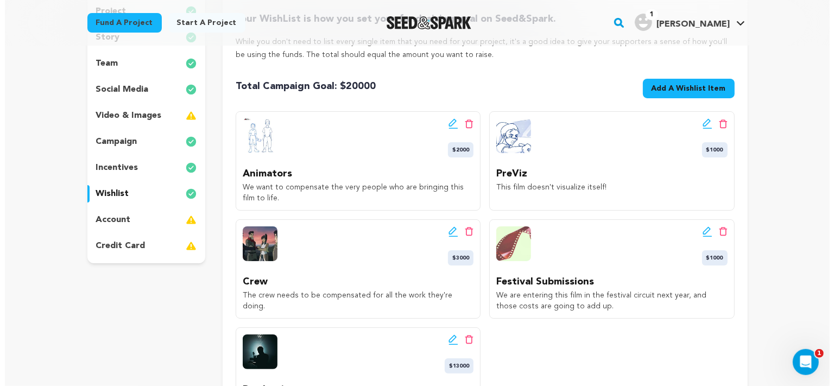
scroll to position [144, 0]
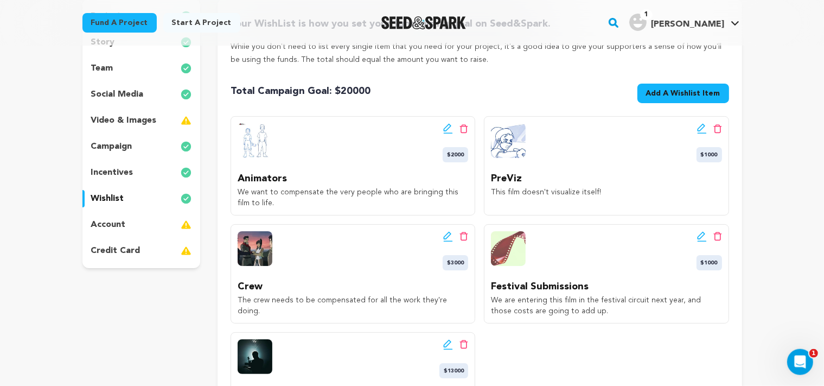
click at [444, 236] on icon at bounding box center [448, 236] width 10 height 11
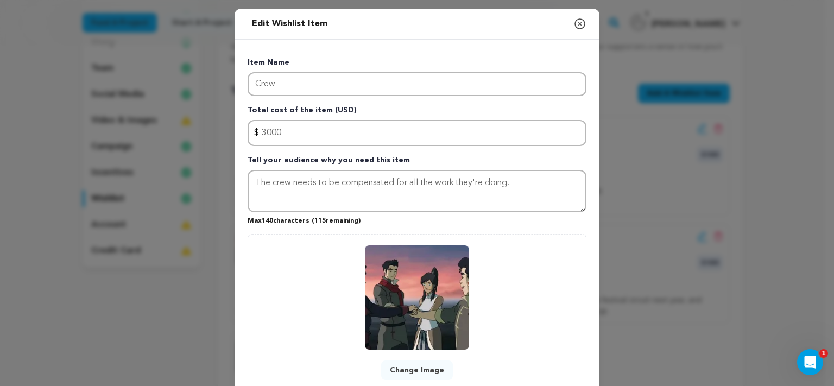
click at [411, 368] on button "Change Image" at bounding box center [417, 370] width 72 height 20
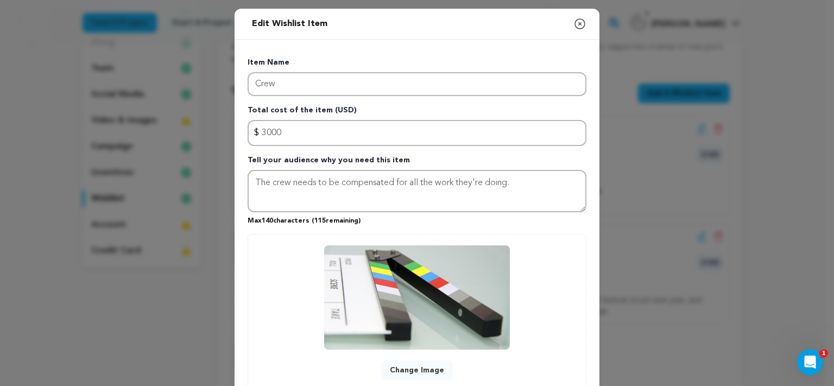
scroll to position [92, 0]
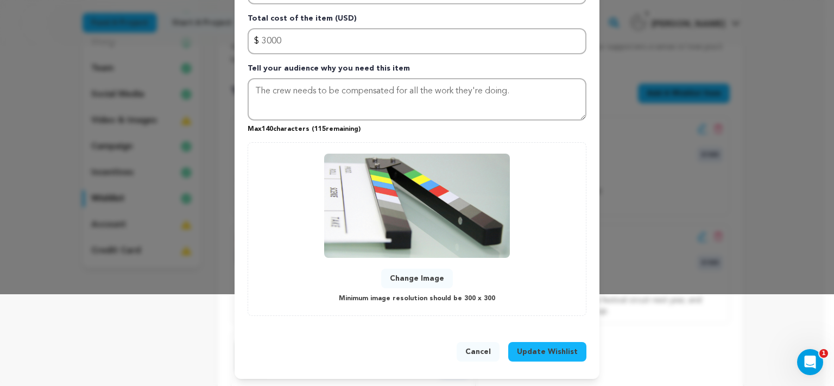
click at [526, 347] on span "Update Wishlist" at bounding box center [547, 351] width 61 height 11
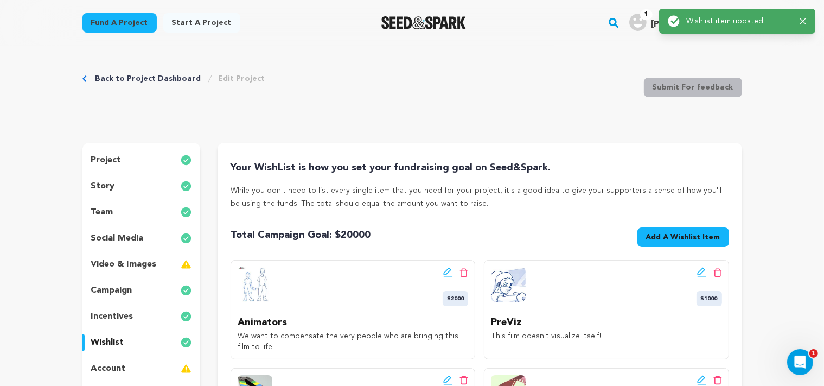
scroll to position [0, 0]
